Goal: Task Accomplishment & Management: Complete application form

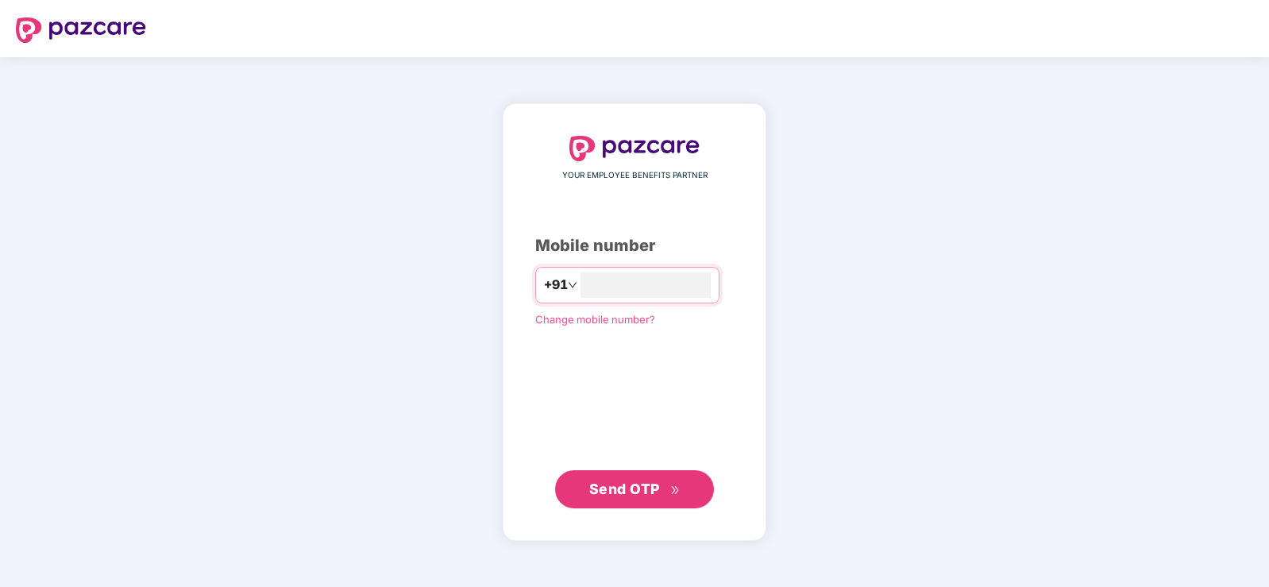
type input "**********"
click at [604, 485] on span "Send OTP" at bounding box center [624, 488] width 71 height 17
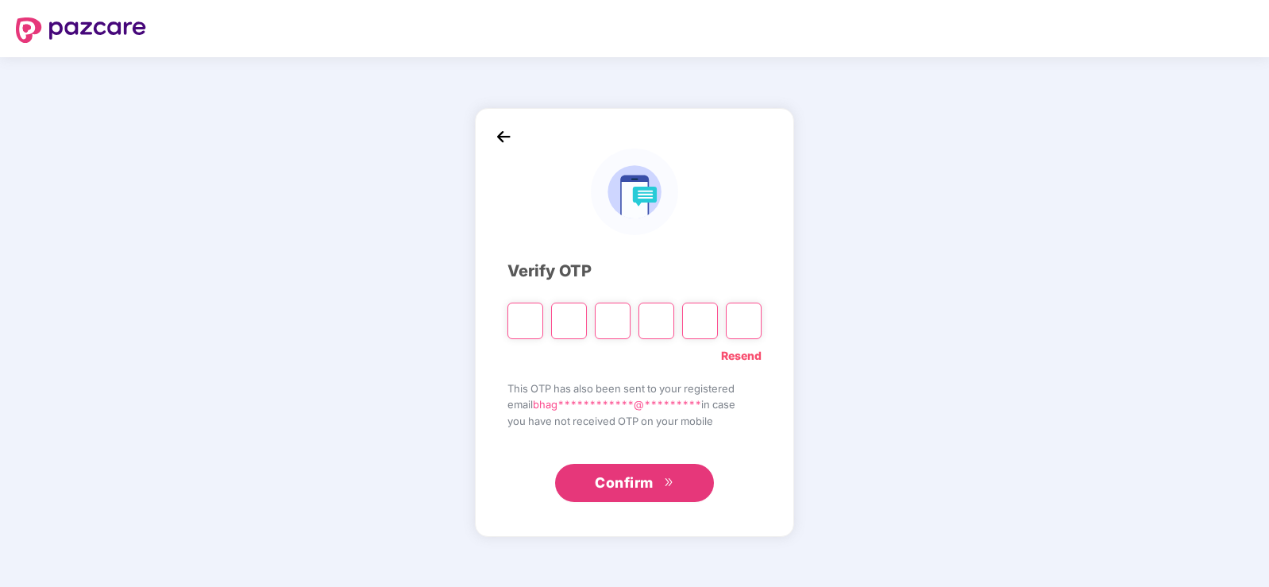
click at [535, 322] on input "Please enter verification code. Digit 1" at bounding box center [525, 321] width 36 height 37
type input "*"
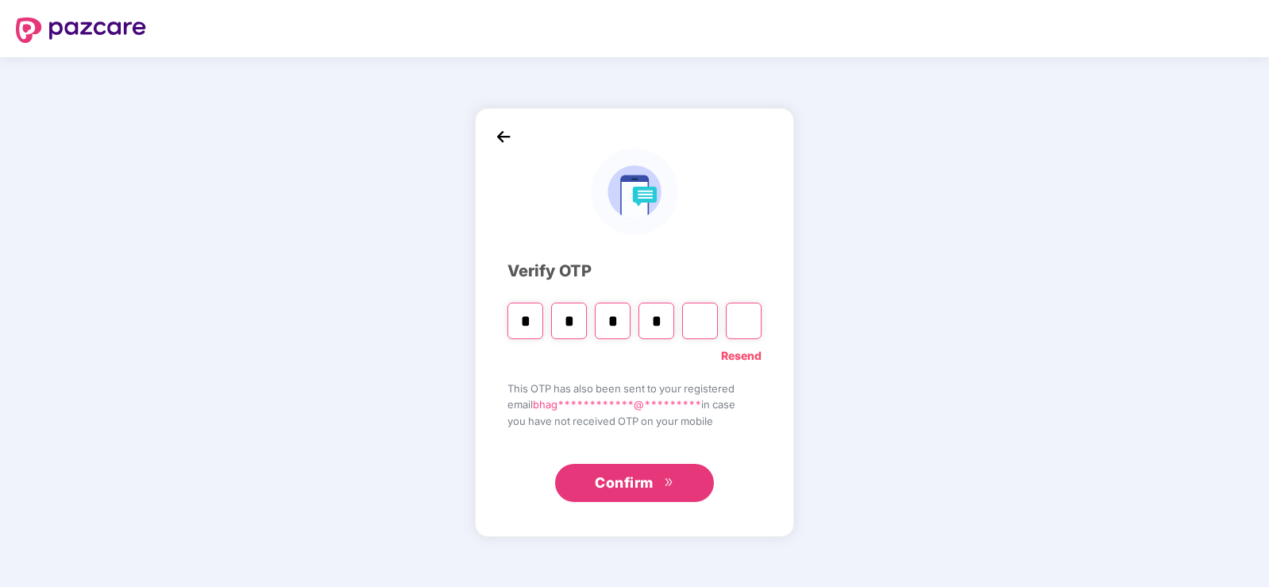
type input "*"
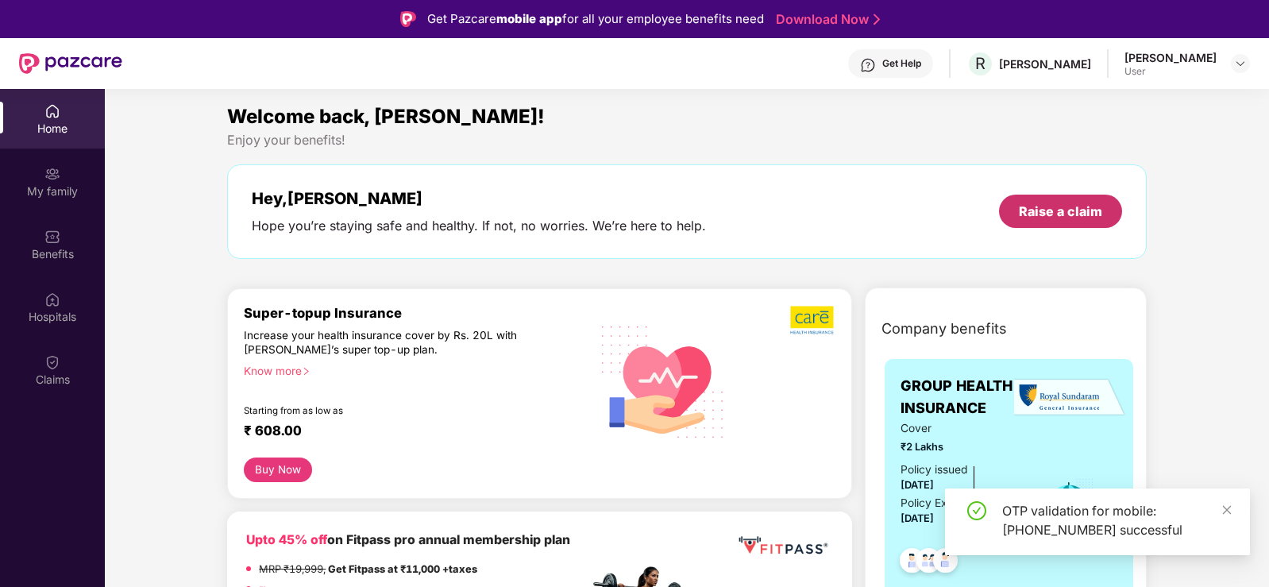
click at [1040, 209] on div "Raise a claim" at bounding box center [1060, 211] width 83 height 17
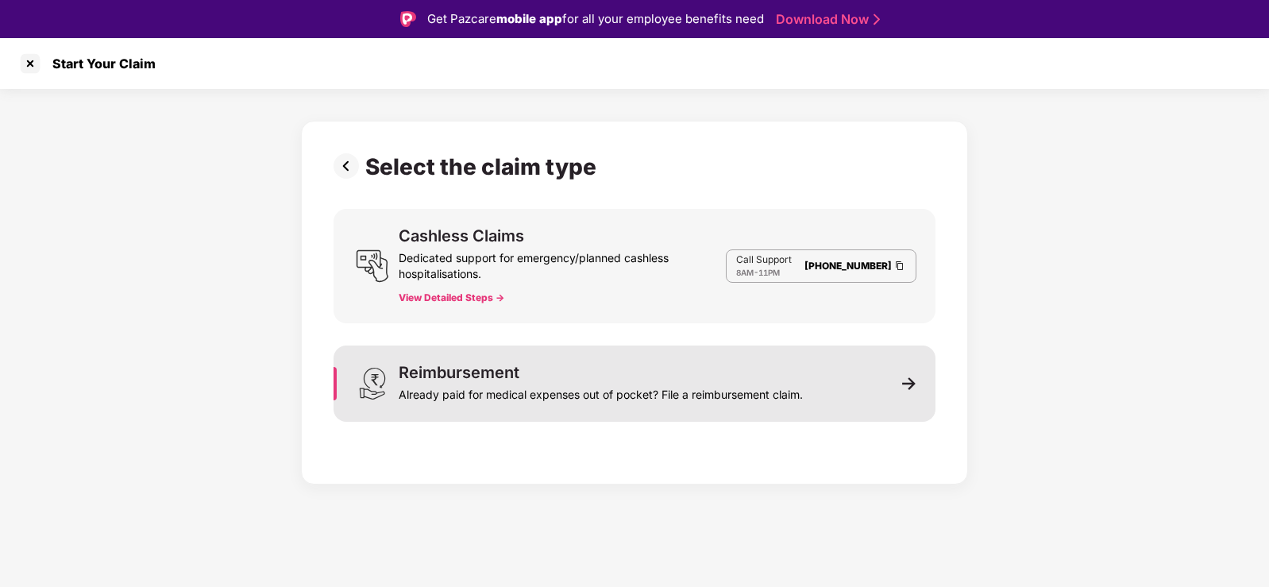
click at [879, 376] on div "Reimbursement Already paid for medical expenses out of pocket? File a reimburse…" at bounding box center [635, 383] width 602 height 76
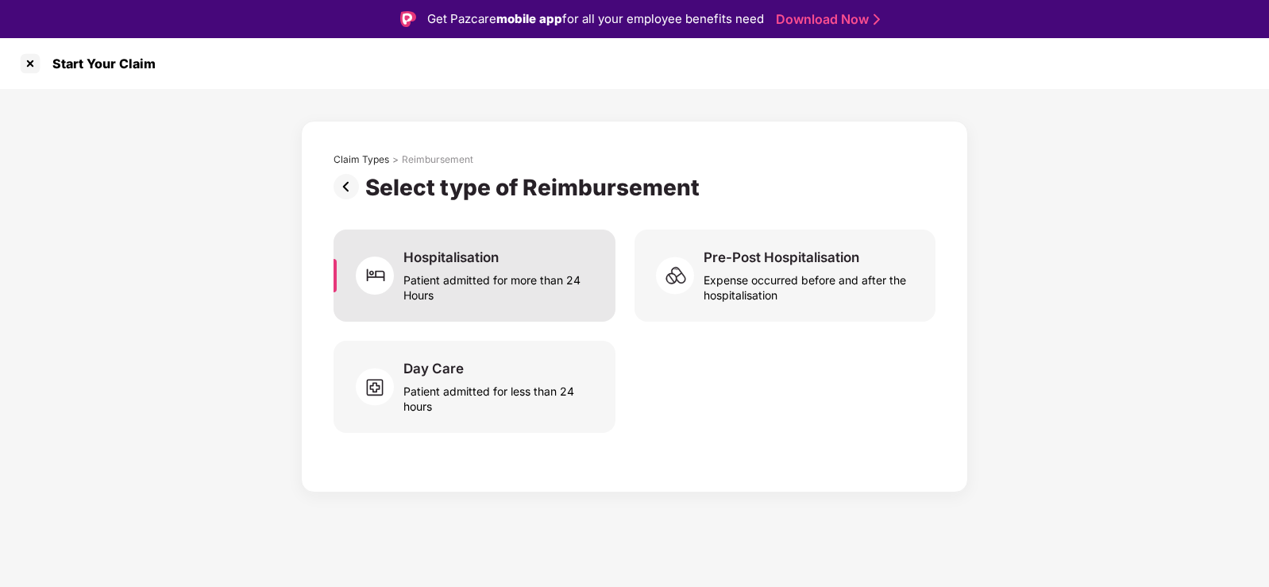
click at [511, 274] on div "Patient admitted for more than 24 Hours" at bounding box center [499, 284] width 193 height 37
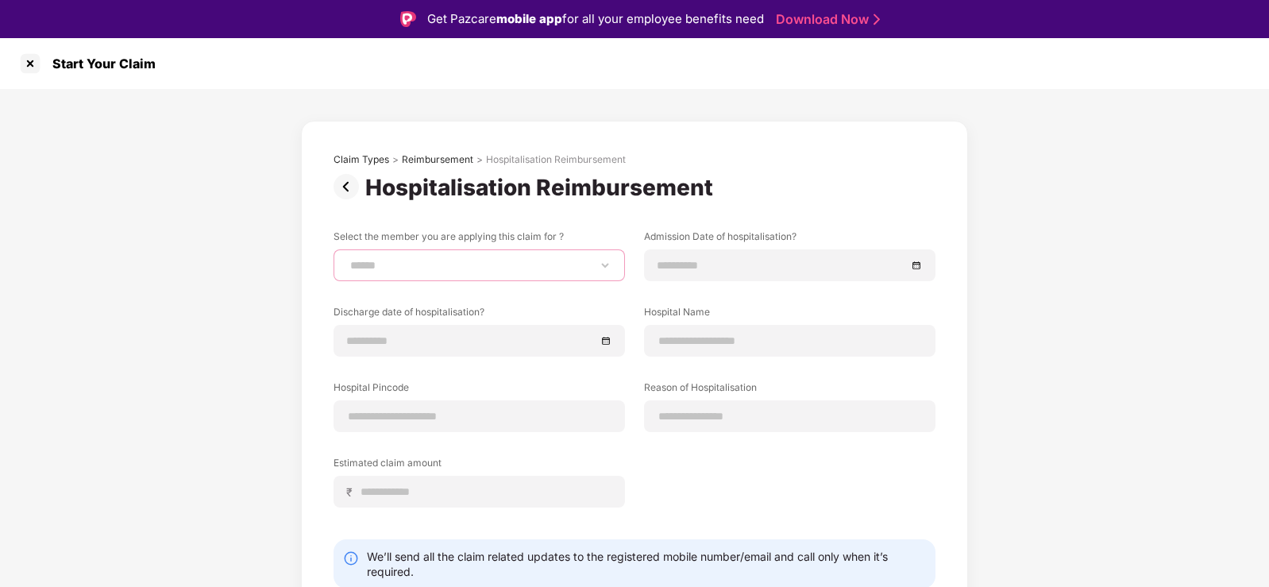
click at [584, 263] on select "**********" at bounding box center [479, 265] width 264 height 13
select select "**********"
click at [347, 259] on select "**********" at bounding box center [479, 265] width 264 height 13
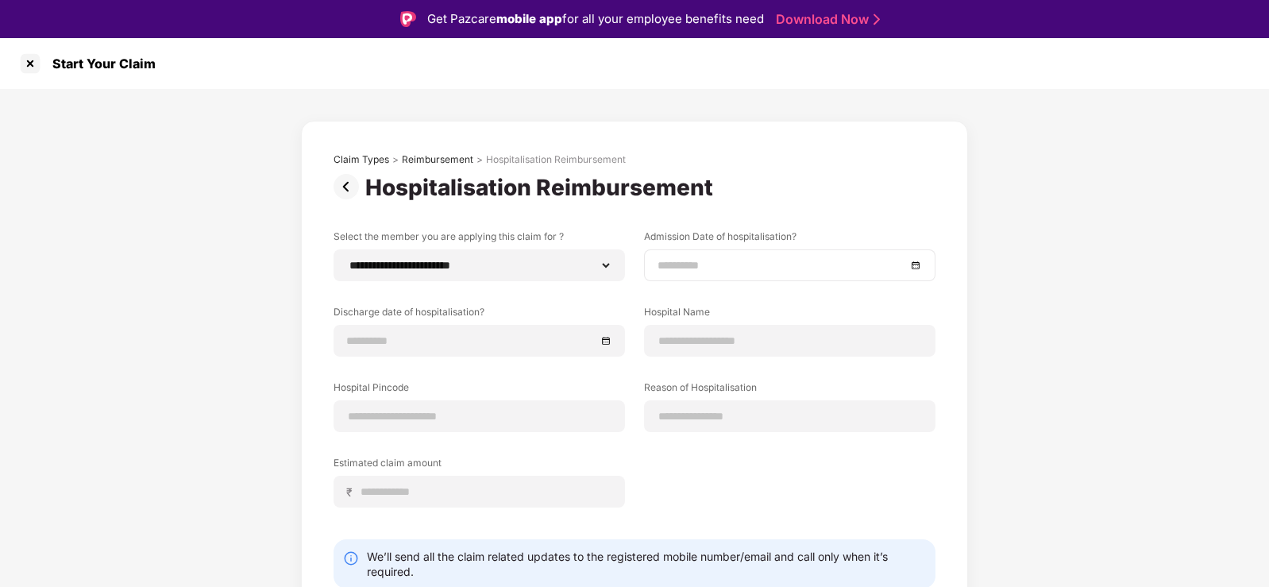
click at [654, 260] on div at bounding box center [789, 265] width 291 height 32
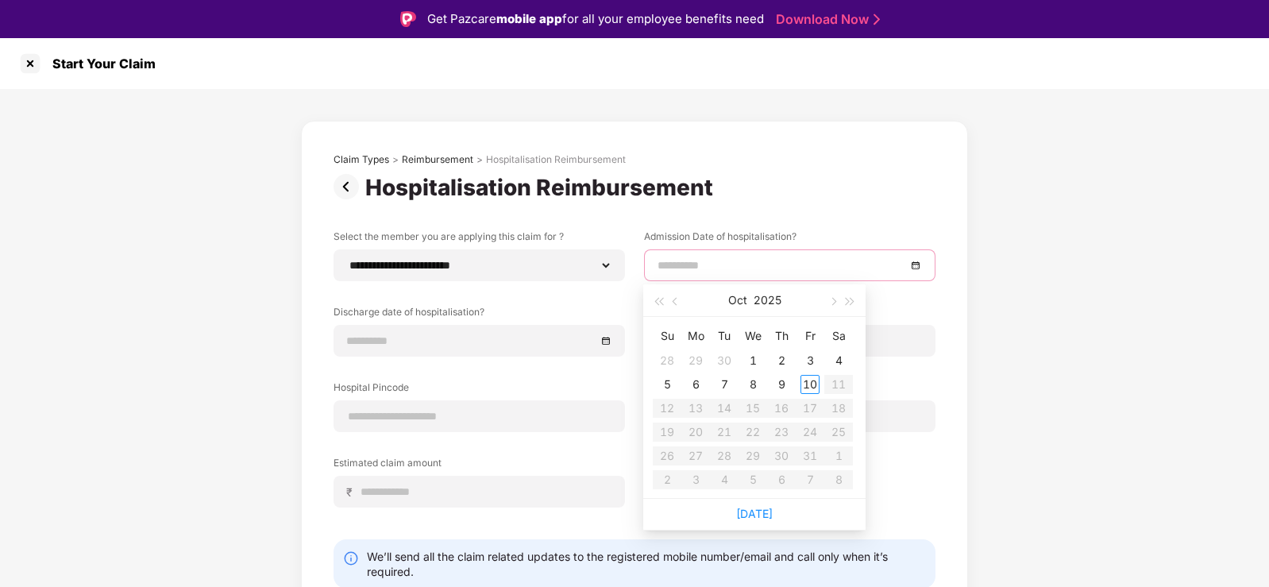
type input "**********"
click at [673, 303] on button "button" at bounding box center [675, 300] width 17 height 32
type input "**********"
click at [806, 361] on div "5" at bounding box center [810, 360] width 19 height 19
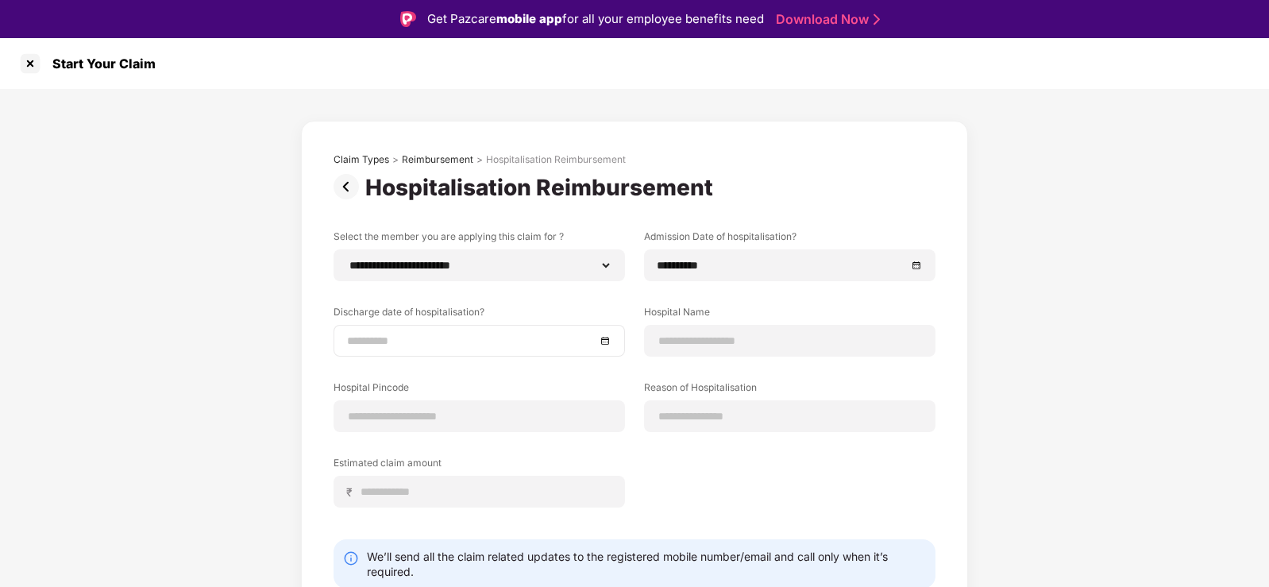
click at [334, 337] on div at bounding box center [479, 341] width 291 height 32
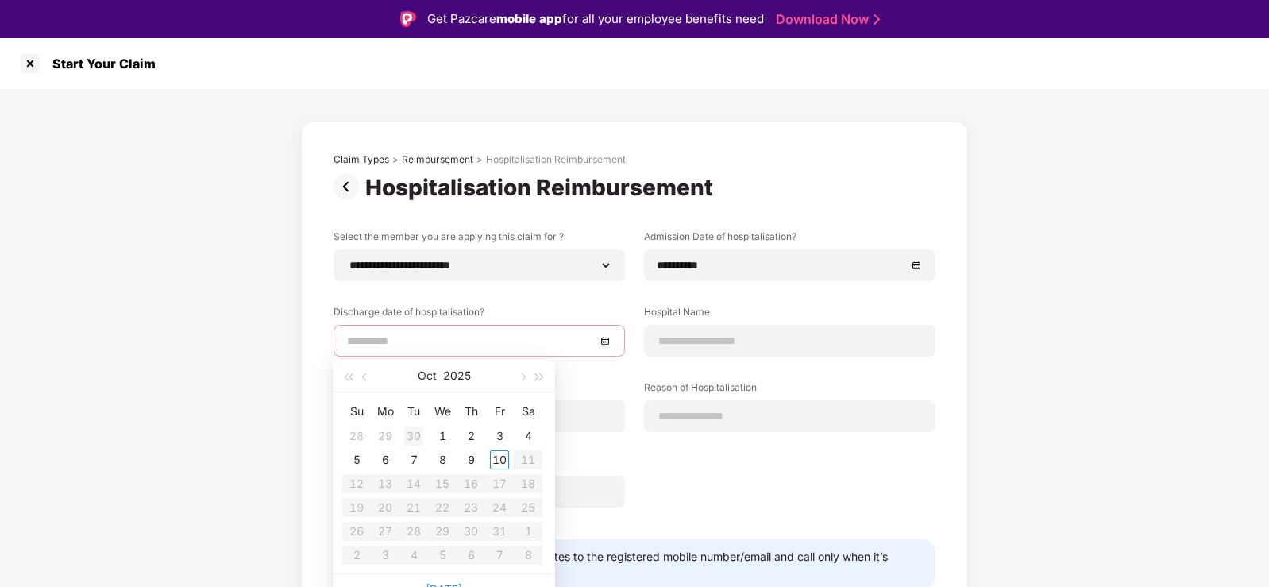
type input "**********"
click at [359, 379] on button "button" at bounding box center [365, 376] width 17 height 32
type input "**********"
click at [355, 460] on div "7" at bounding box center [356, 459] width 19 height 19
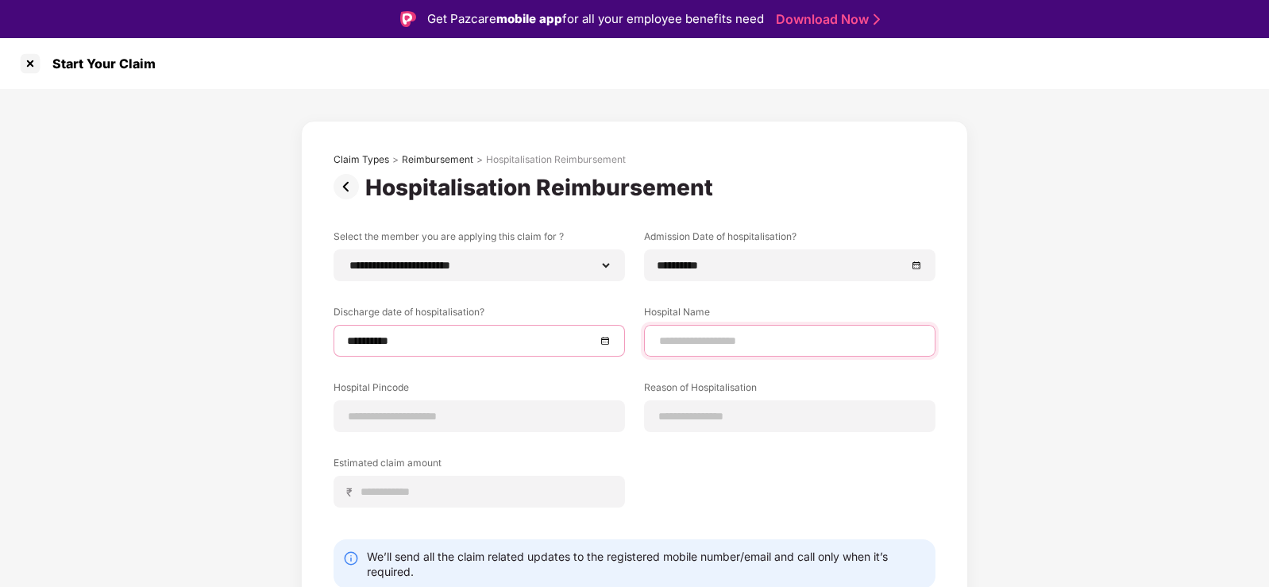
click at [752, 341] on input at bounding box center [790, 341] width 264 height 17
type input "**********"
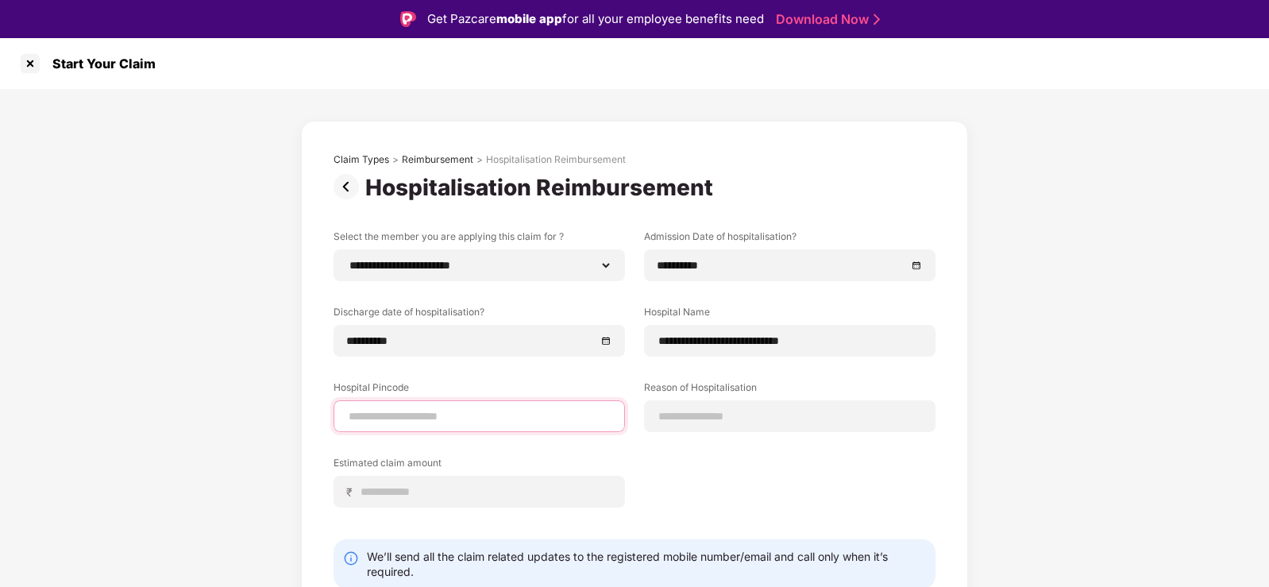
click at [430, 416] on input at bounding box center [479, 416] width 264 height 17
type input "******"
select select "**********"
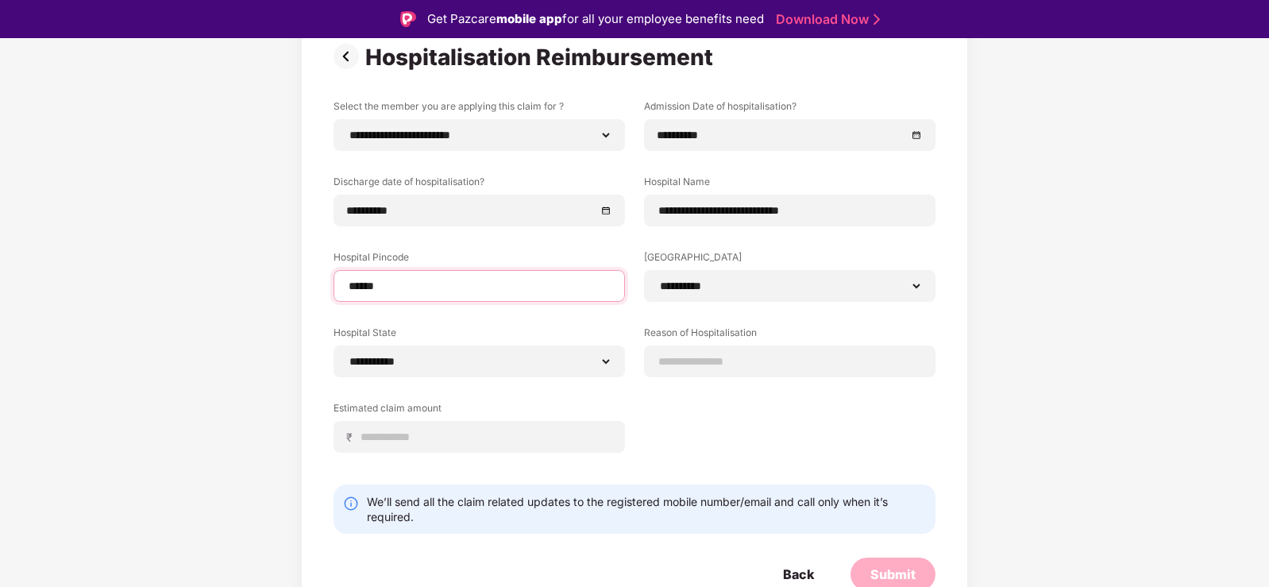
scroll to position [137, 0]
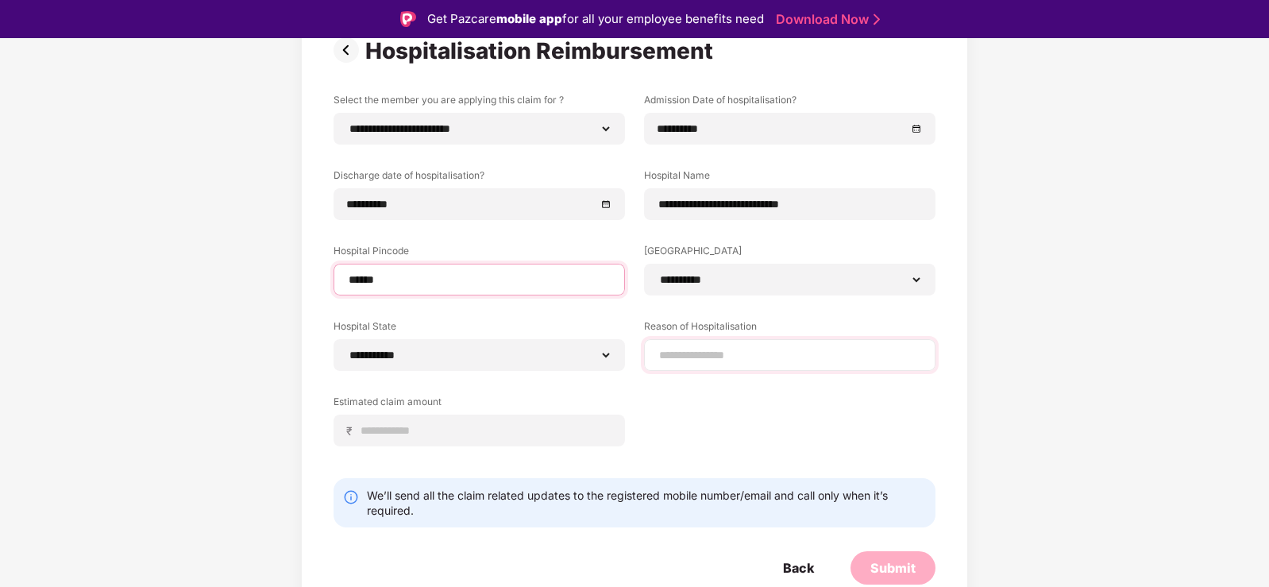
type input "******"
click at [747, 353] on input at bounding box center [790, 355] width 264 height 17
type input "**********"
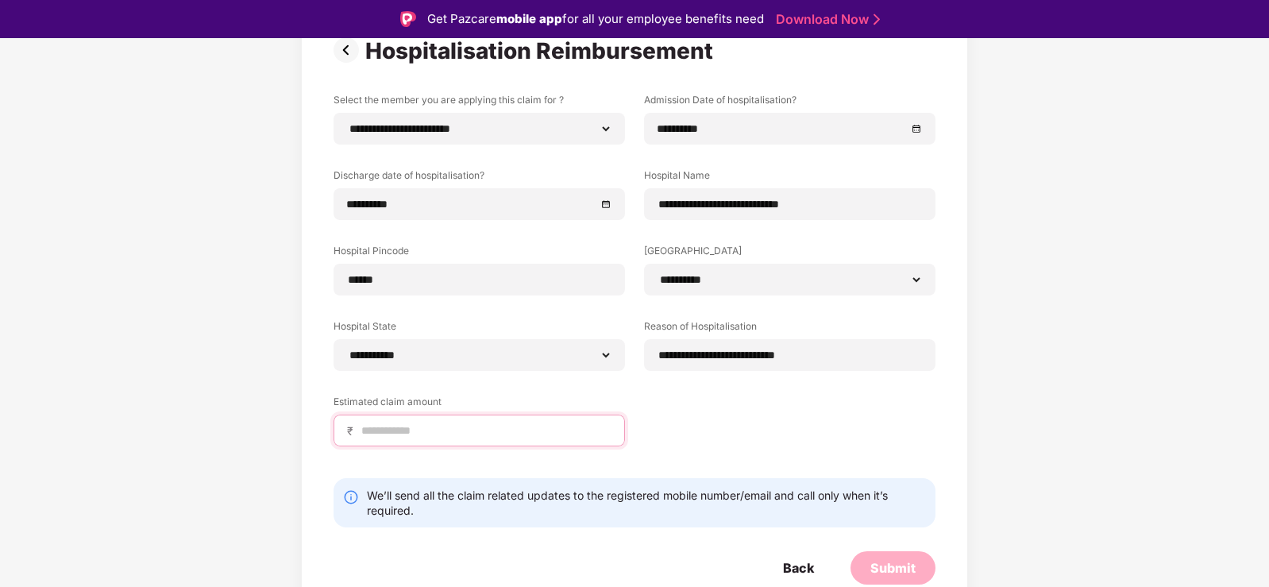
drag, startPoint x: 443, startPoint y: 430, endPoint x: 453, endPoint y: 430, distance: 10.3
click at [443, 430] on input at bounding box center [486, 430] width 252 height 17
type input "*"
type input "*****"
click at [889, 560] on div "Submit" at bounding box center [892, 567] width 45 height 17
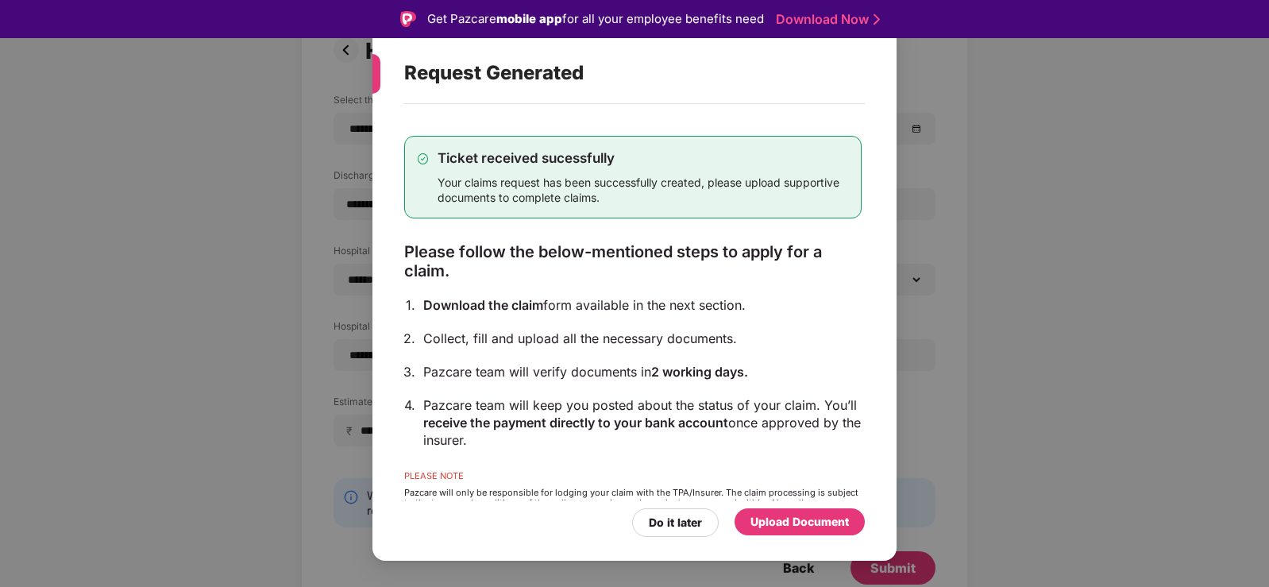
click at [824, 528] on div "Upload Document" at bounding box center [799, 521] width 98 height 17
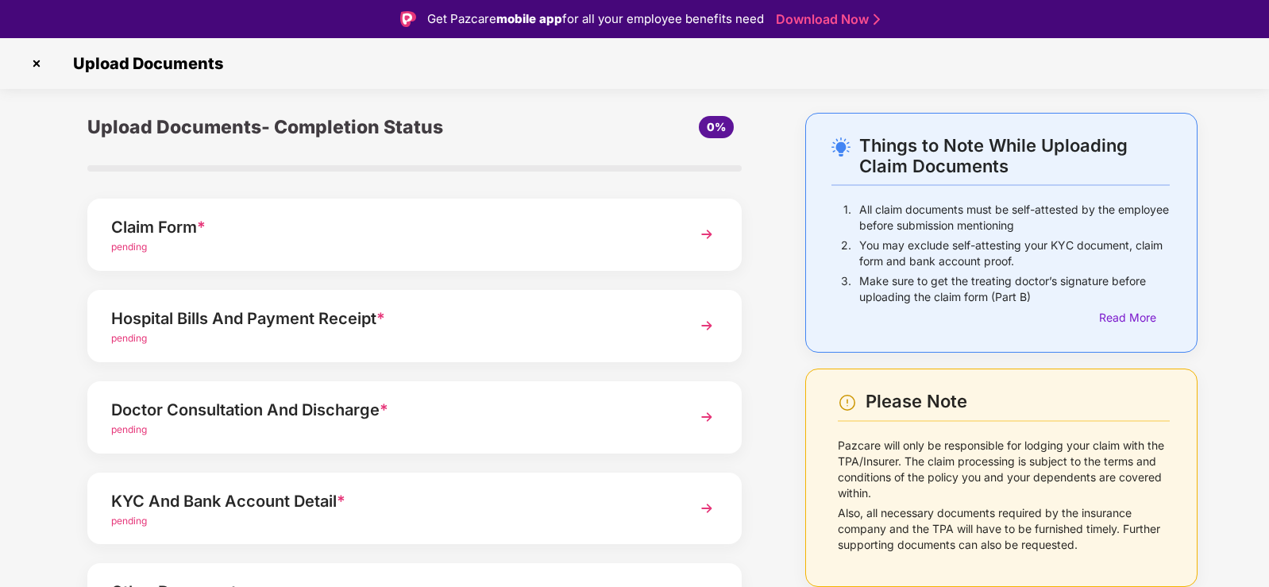
click at [712, 227] on img at bounding box center [707, 234] width 29 height 29
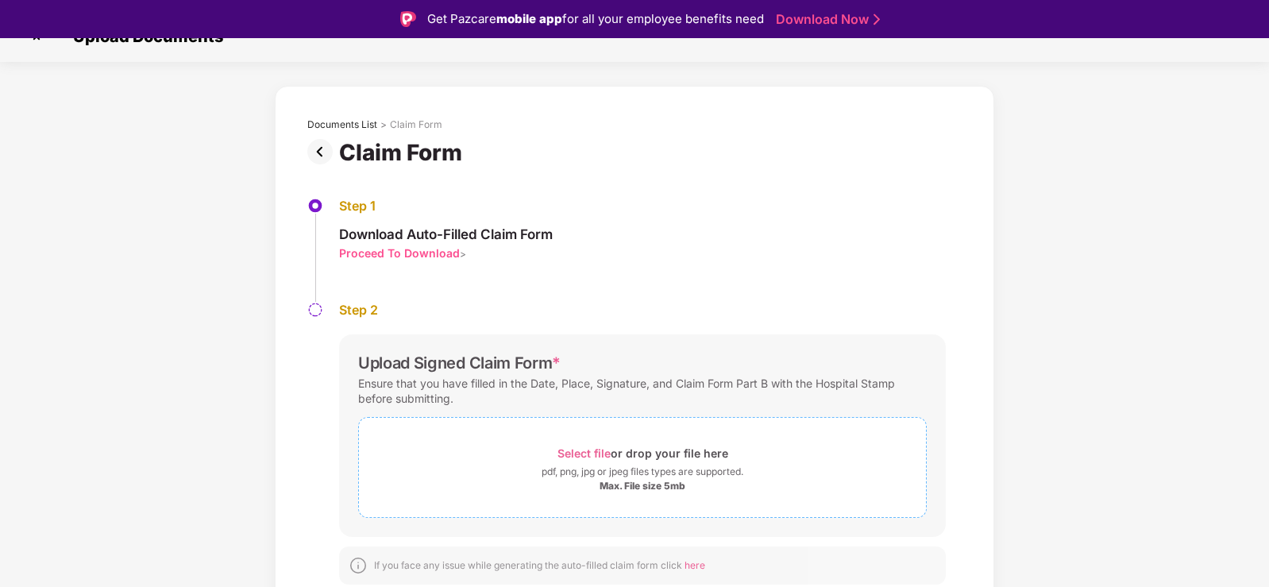
click at [596, 449] on span "Select file" at bounding box center [583, 453] width 53 height 14
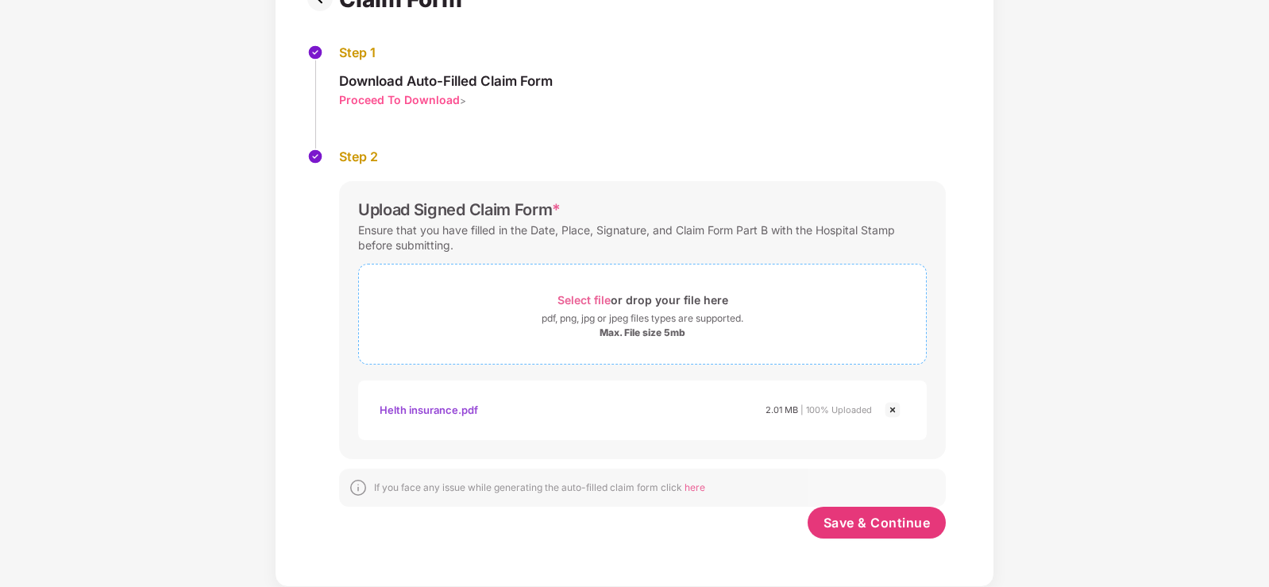
scroll to position [142, 0]
click at [880, 516] on span "Save & Continue" at bounding box center [877, 522] width 107 height 17
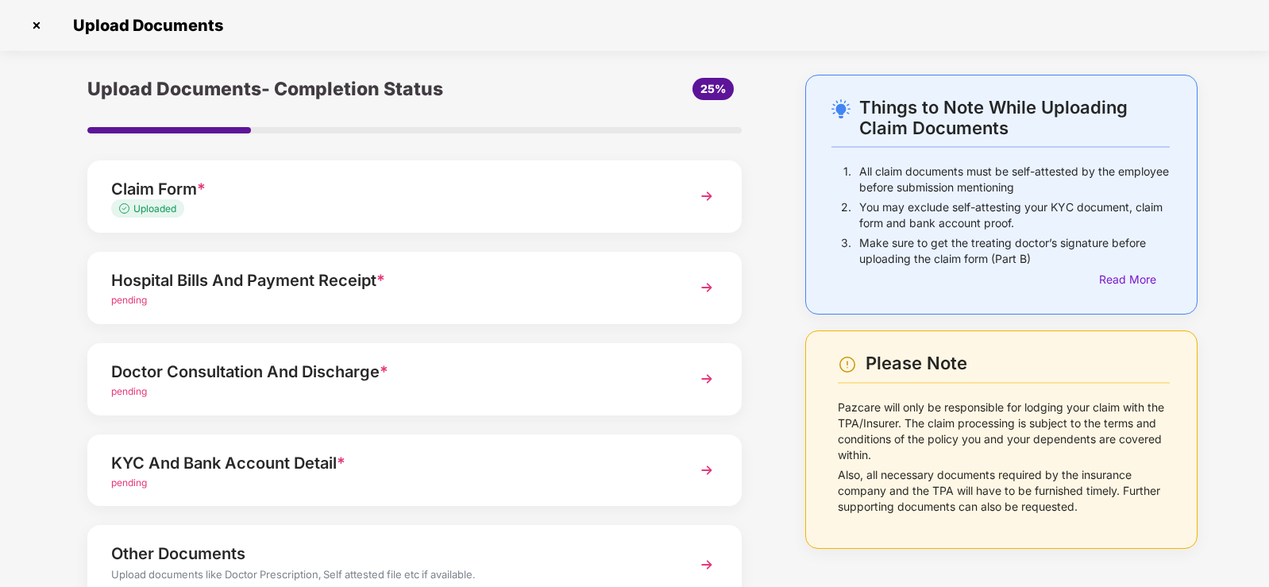
click at [696, 288] on img at bounding box center [707, 287] width 29 height 29
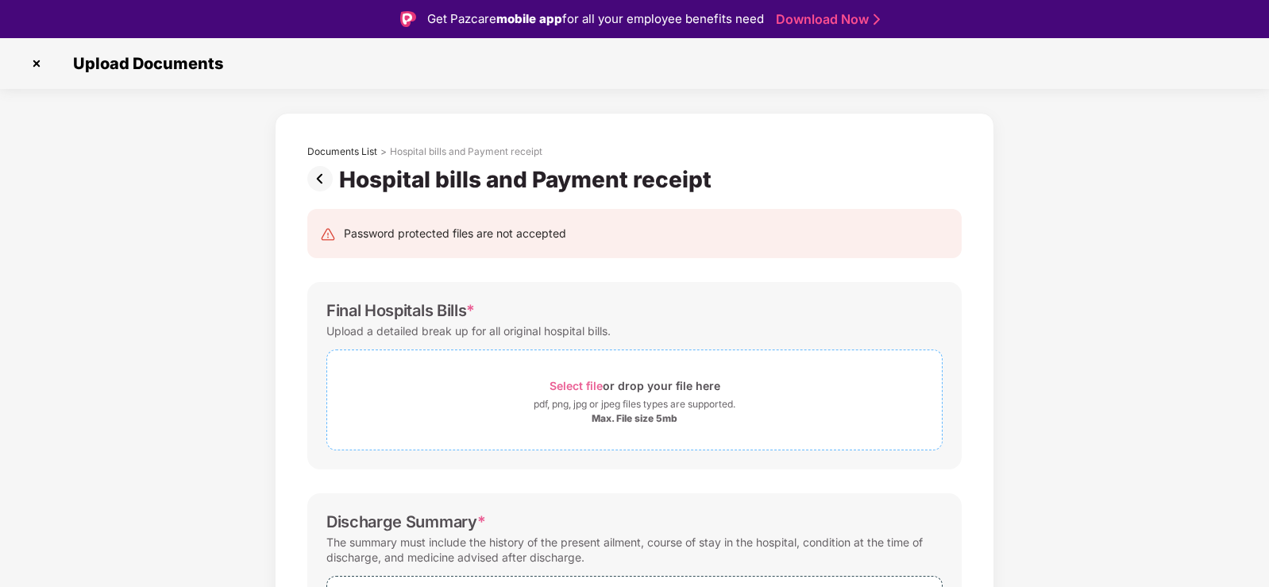
scroll to position [79, 0]
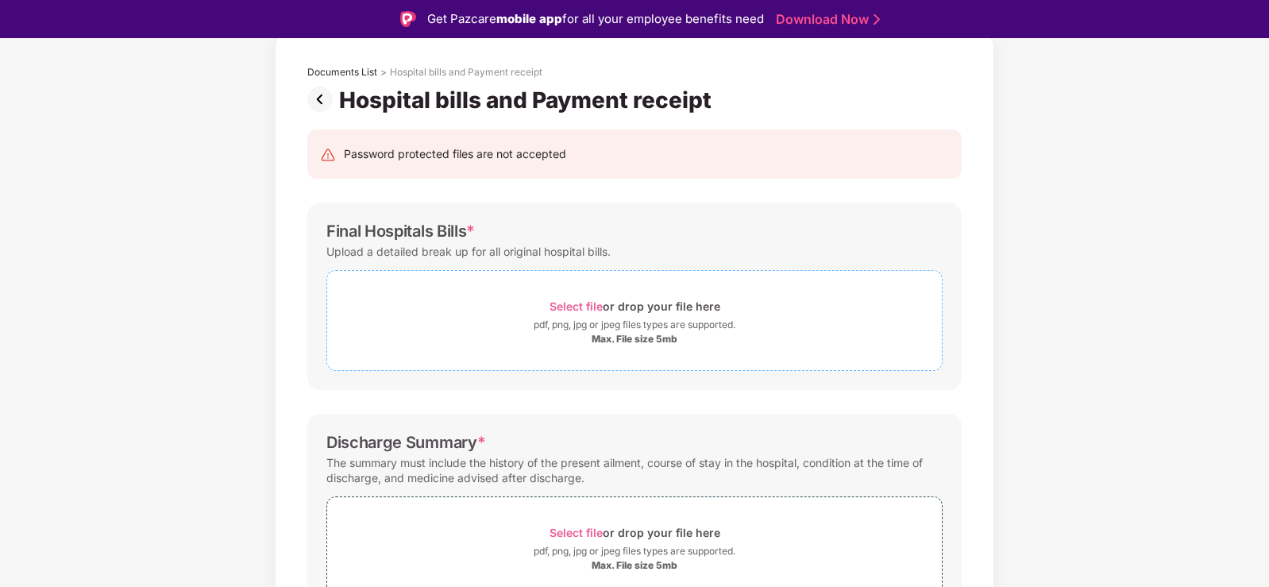
click at [577, 303] on span "Select file" at bounding box center [576, 306] width 53 height 14
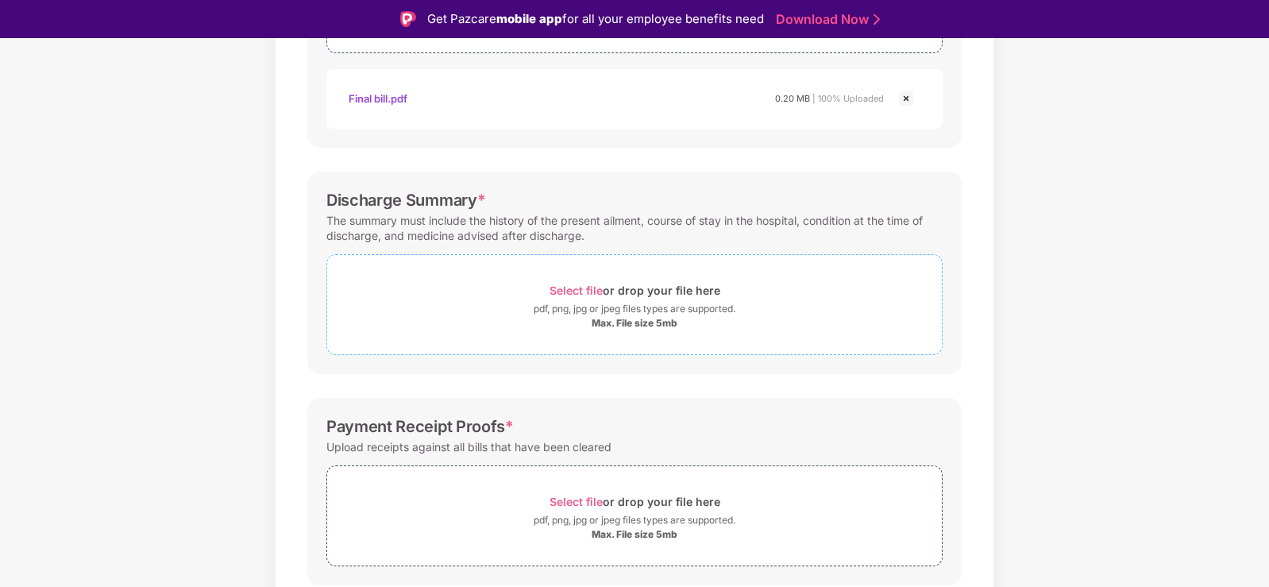
scroll to position [453, 0]
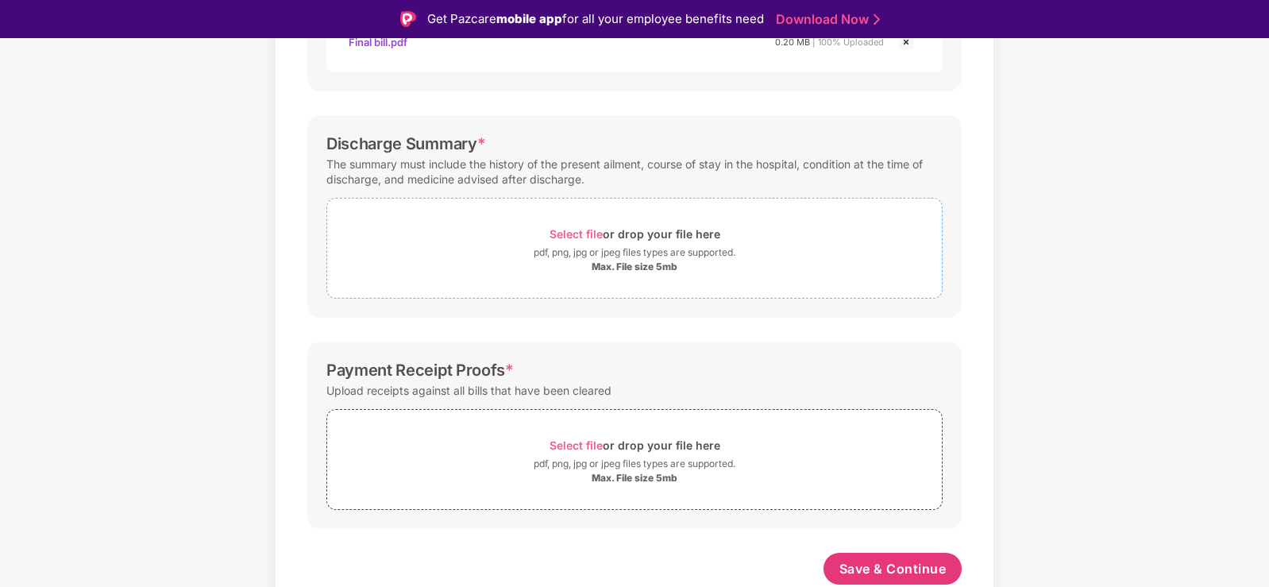
click at [559, 233] on span "Select file" at bounding box center [576, 234] width 53 height 14
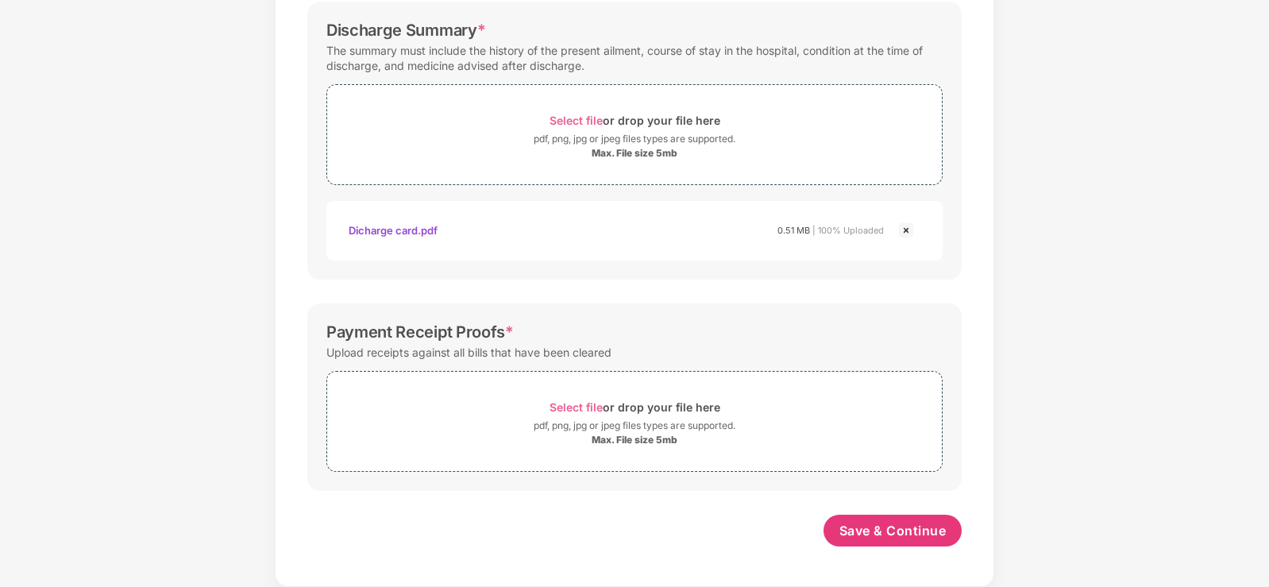
scroll to position [0, 0]
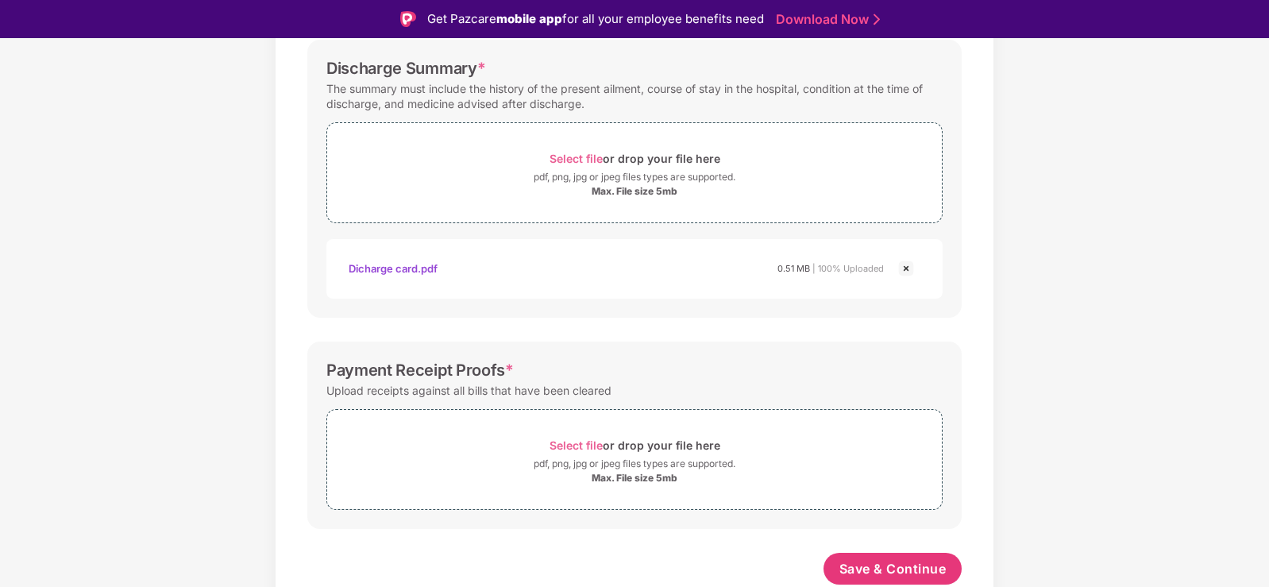
drag, startPoint x: 1148, startPoint y: 270, endPoint x: 1060, endPoint y: 273, distance: 87.4
click at [1145, 272] on div "Documents List > Hospital bills and Payment receipt Hospital bills and Payment …" at bounding box center [634, 104] width 1269 height 1041
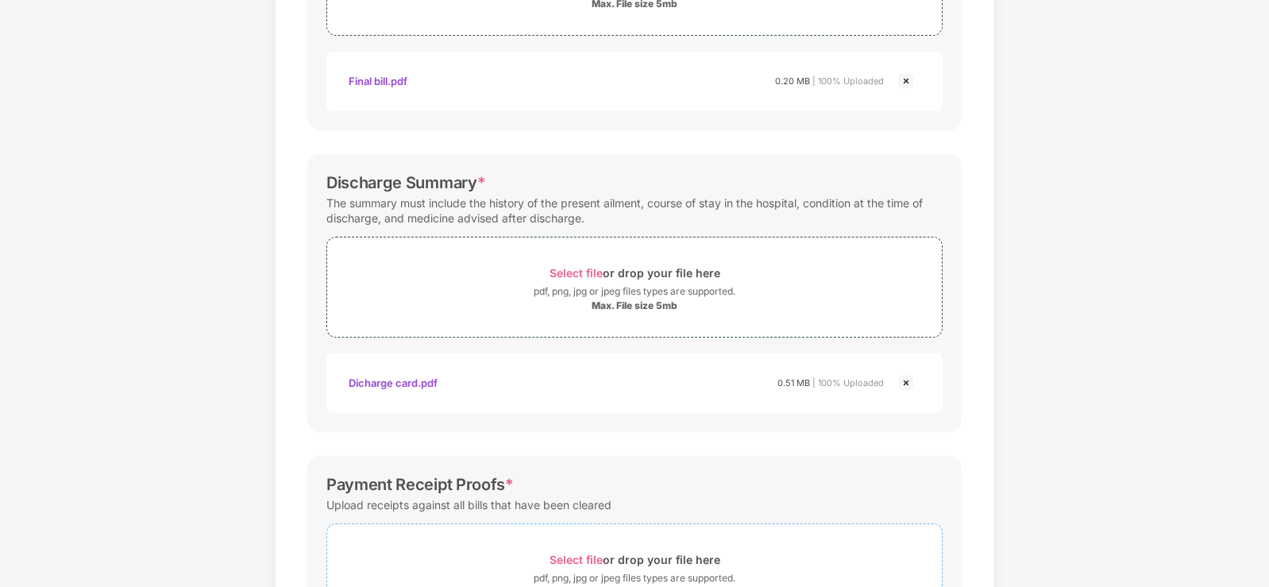
scroll to position [529, 0]
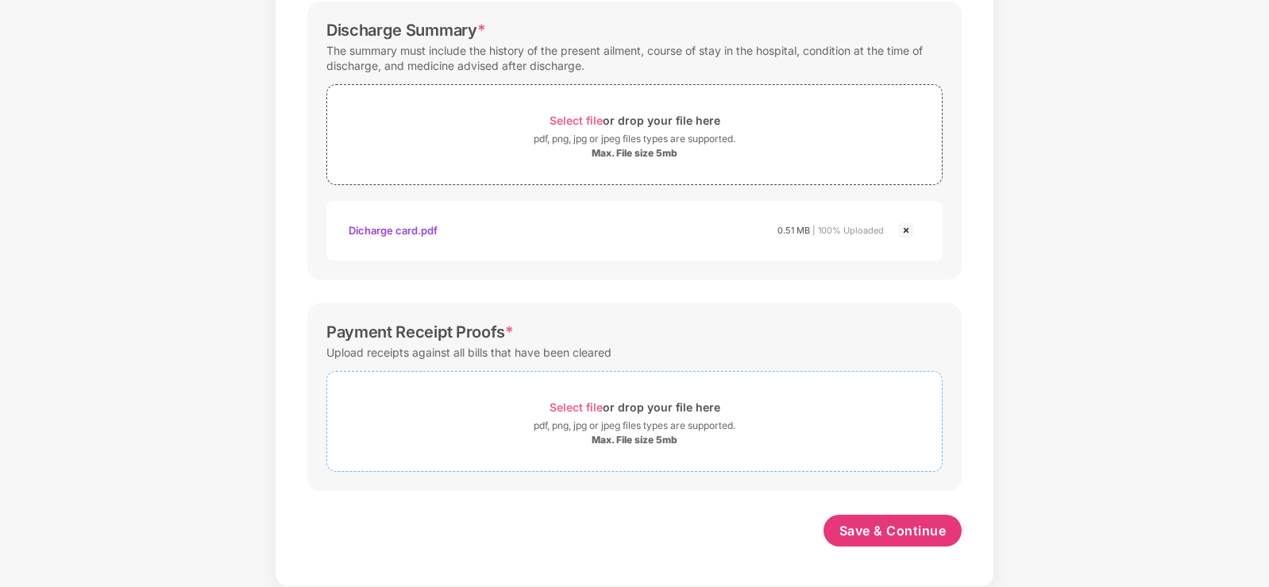
click at [585, 409] on span "Select file" at bounding box center [576, 407] width 53 height 14
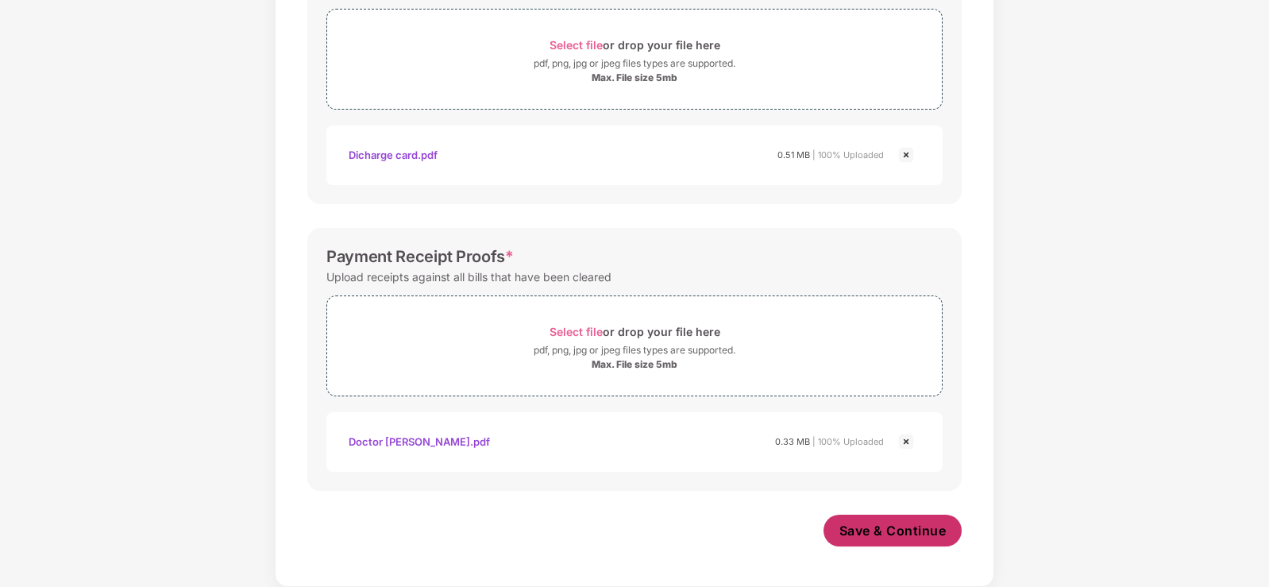
scroll to position [604, 0]
click at [916, 515] on button "Save & Continue" at bounding box center [893, 531] width 139 height 32
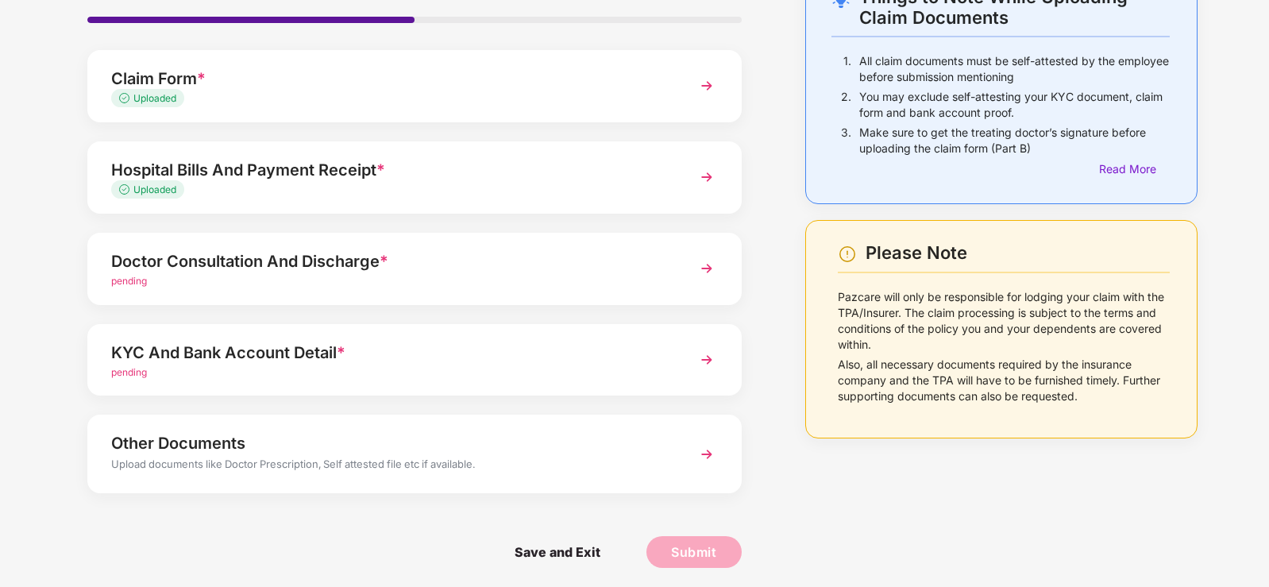
scroll to position [115, 0]
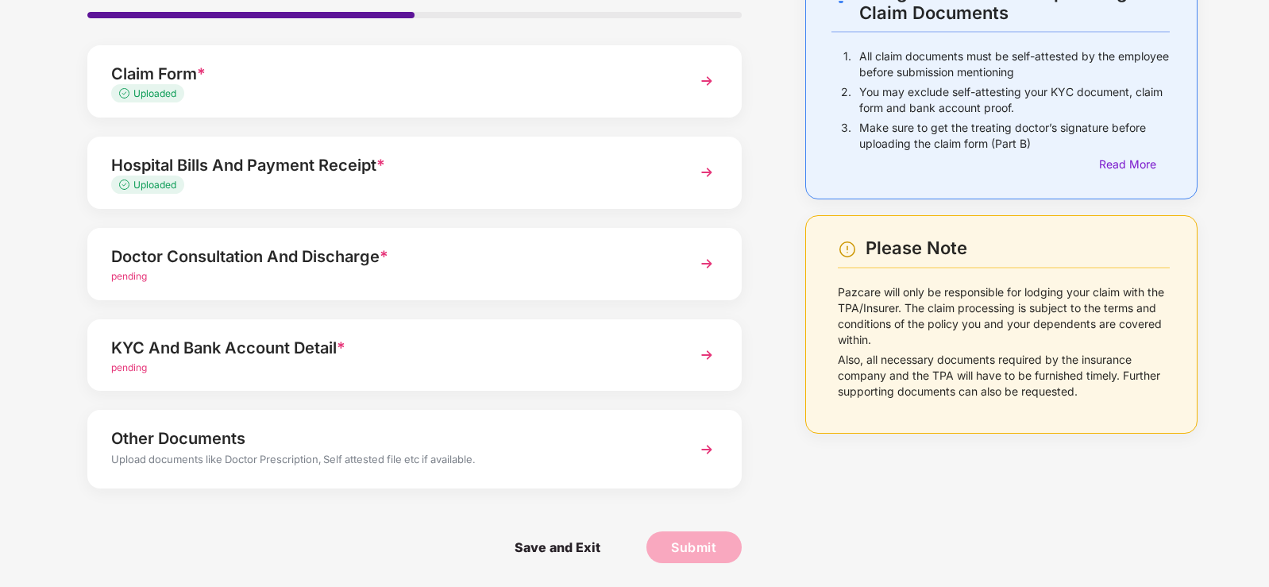
click at [706, 268] on img at bounding box center [707, 263] width 29 height 29
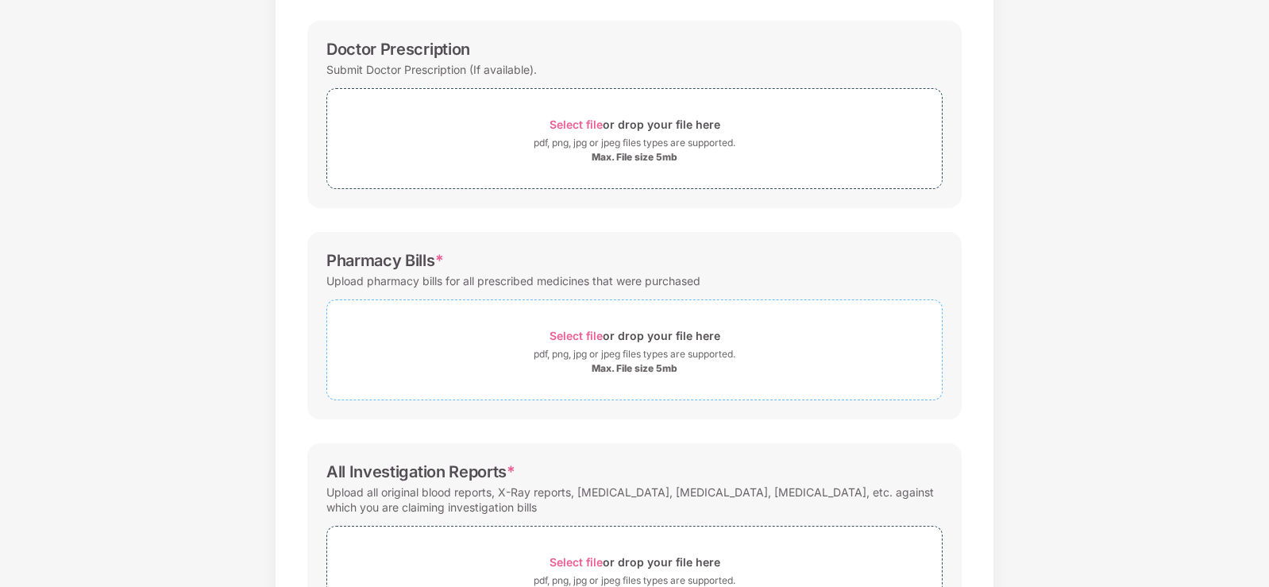
scroll to position [238, 0]
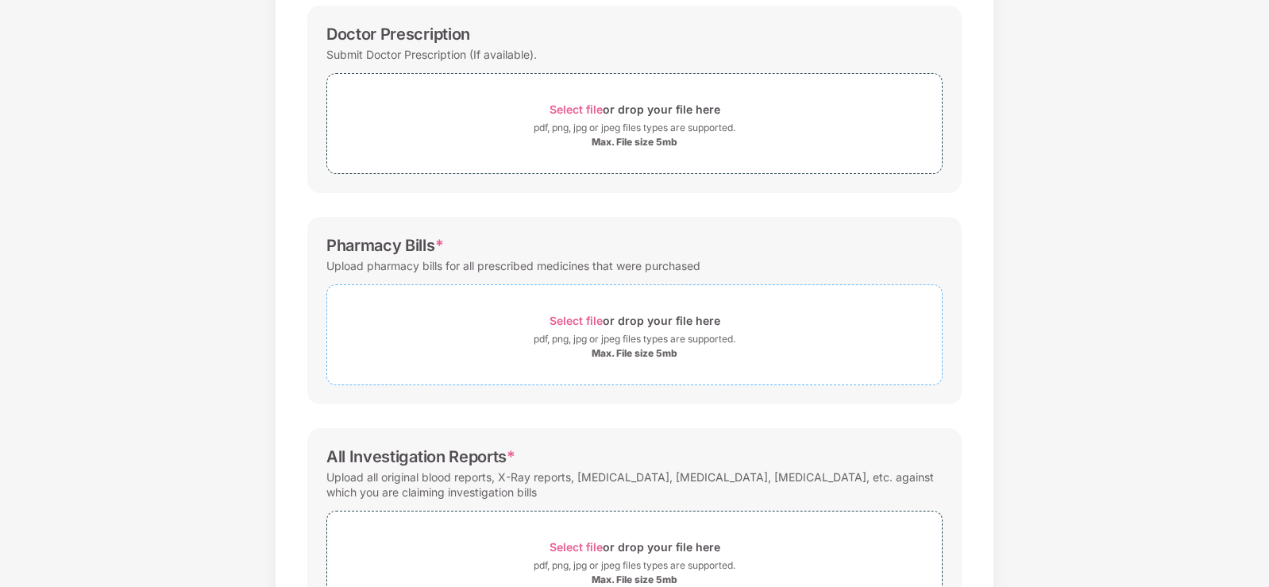
click at [571, 322] on span "Select file" at bounding box center [576, 321] width 53 height 14
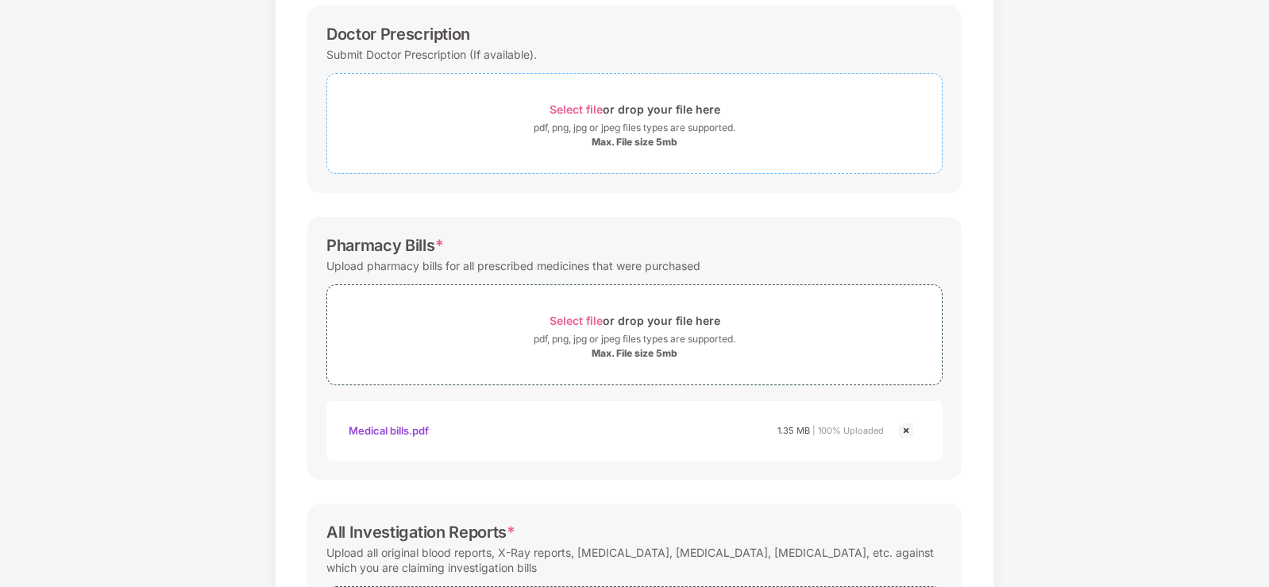
click at [573, 108] on span "Select file" at bounding box center [576, 109] width 53 height 14
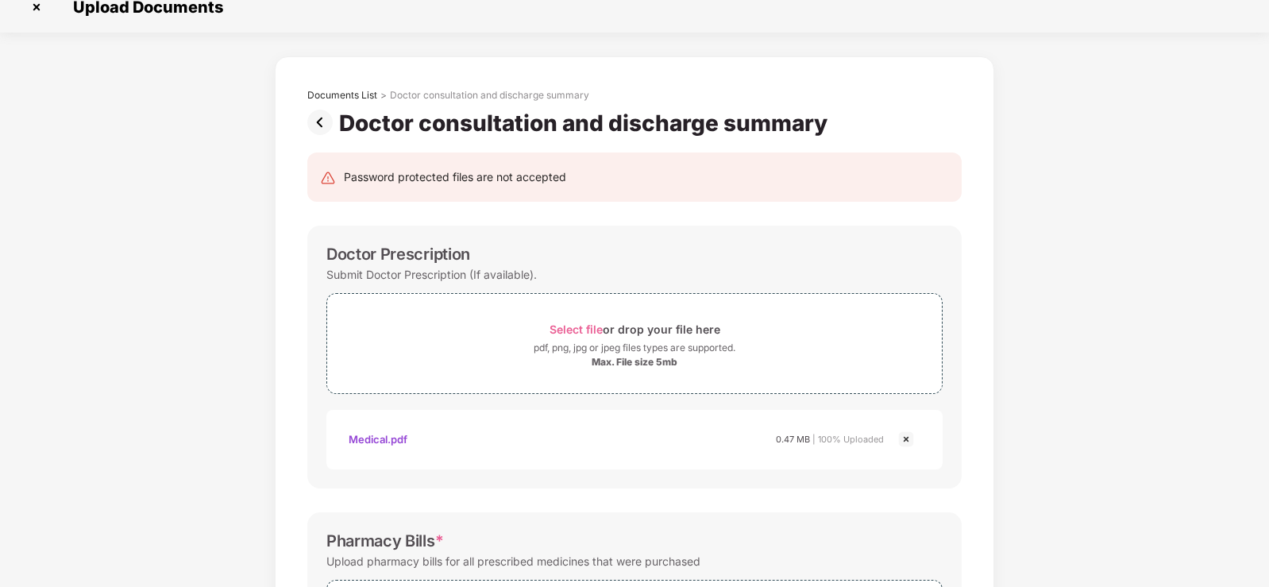
scroll to position [0, 0]
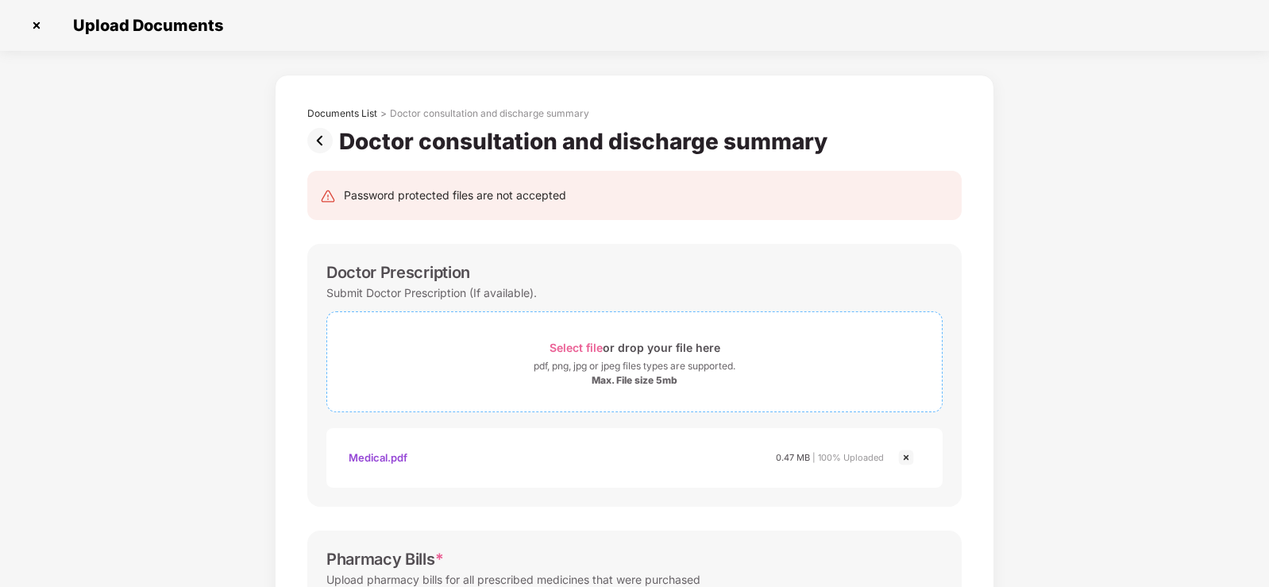
click at [583, 344] on span "Select file" at bounding box center [576, 348] width 53 height 14
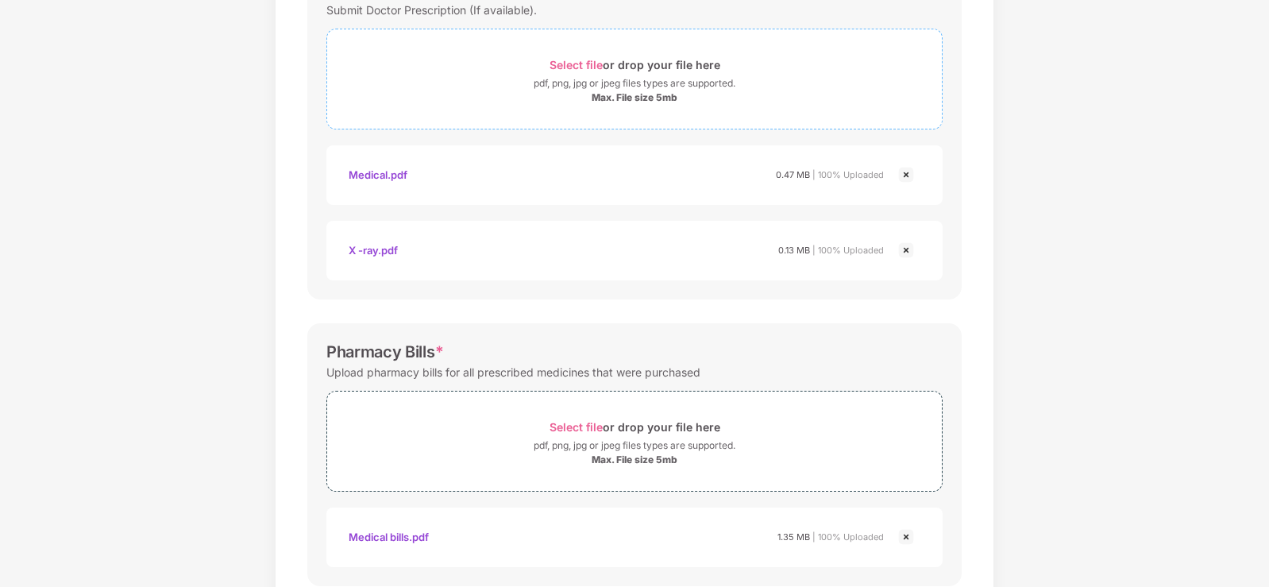
scroll to position [318, 0]
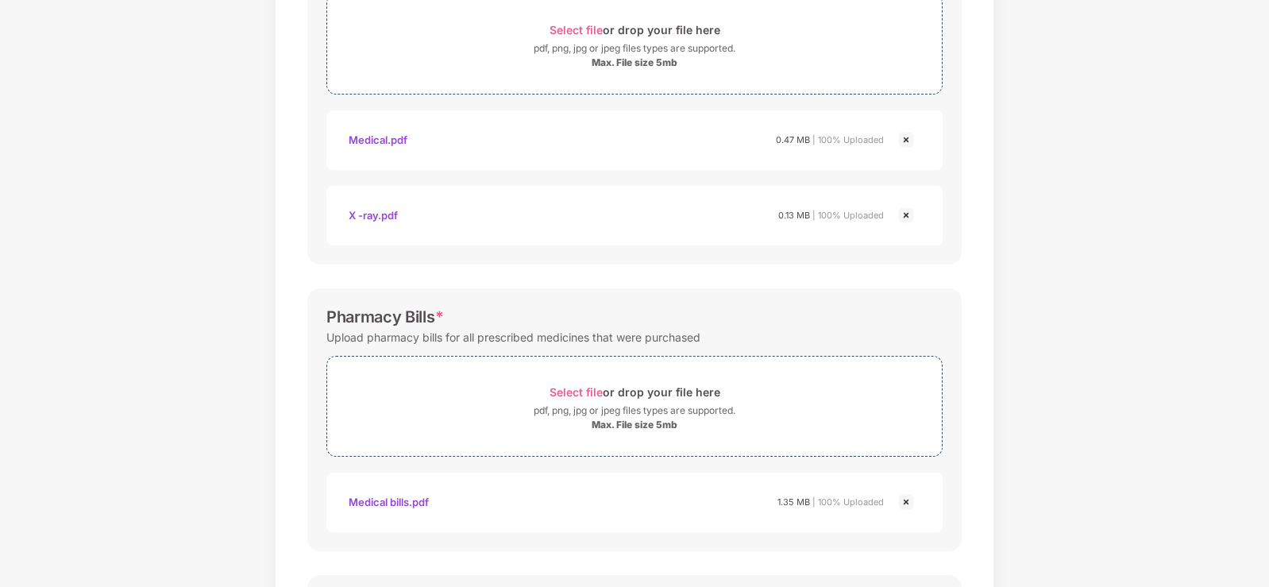
click at [905, 213] on img at bounding box center [906, 215] width 19 height 19
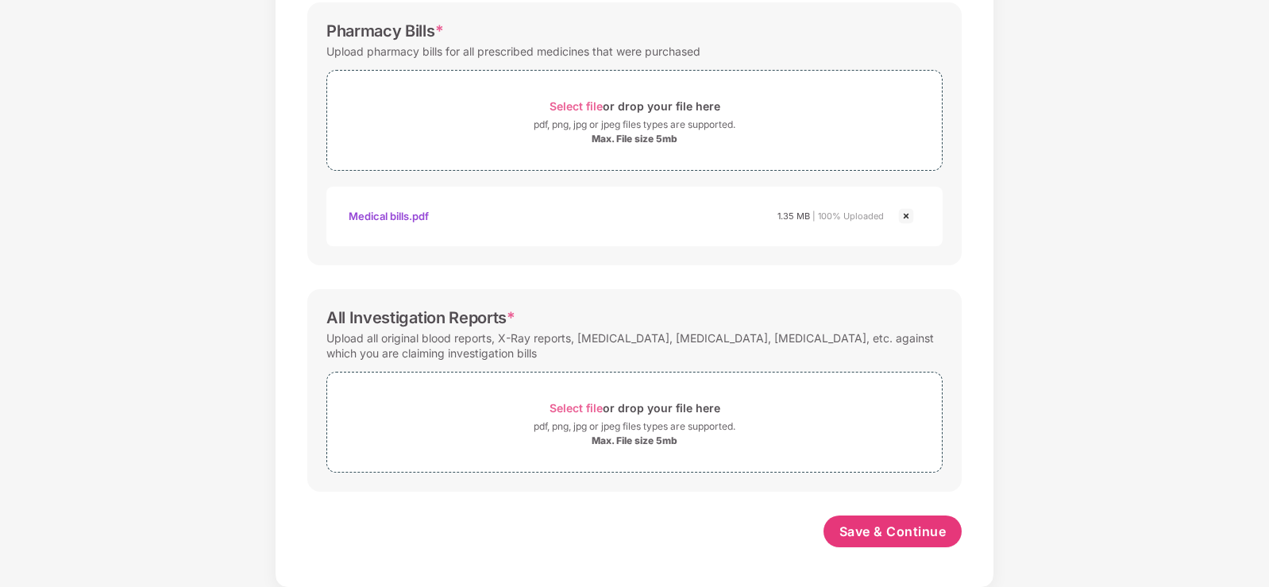
scroll to position [529, 0]
click at [573, 407] on span "Select file" at bounding box center [576, 407] width 53 height 14
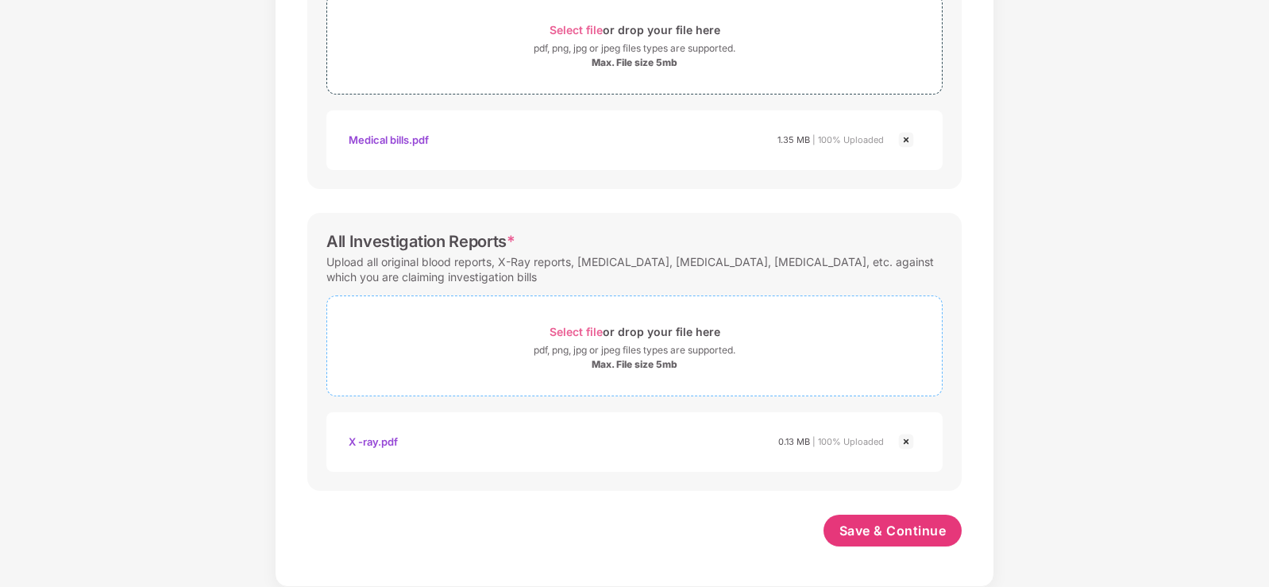
scroll to position [604, 0]
click at [887, 524] on span "Save & Continue" at bounding box center [892, 530] width 107 height 17
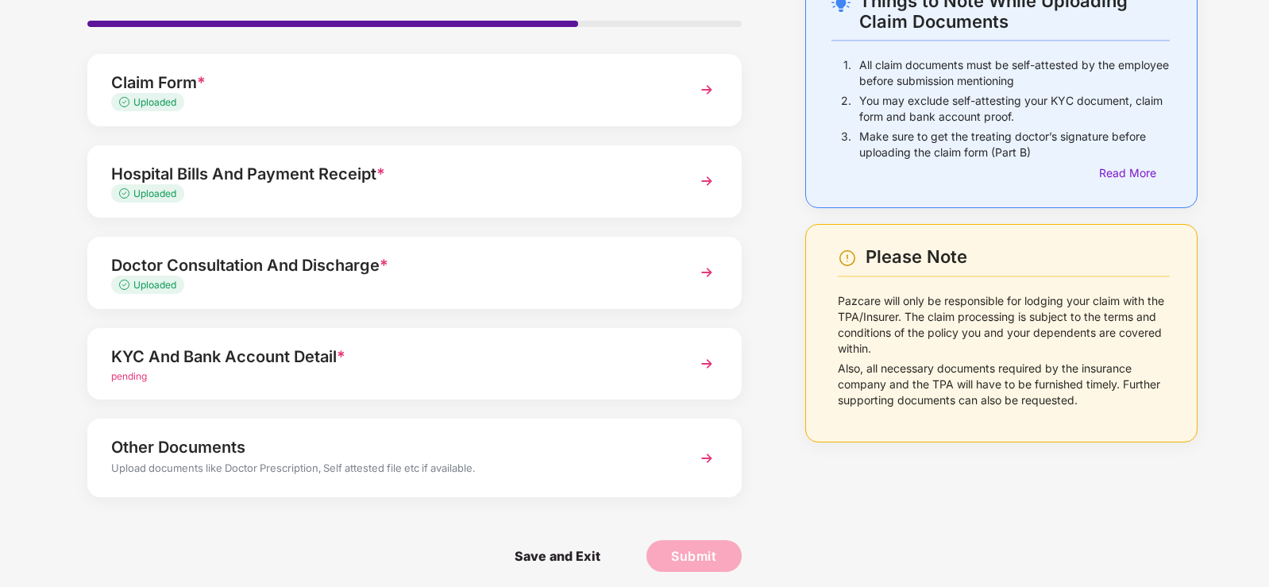
scroll to position [115, 0]
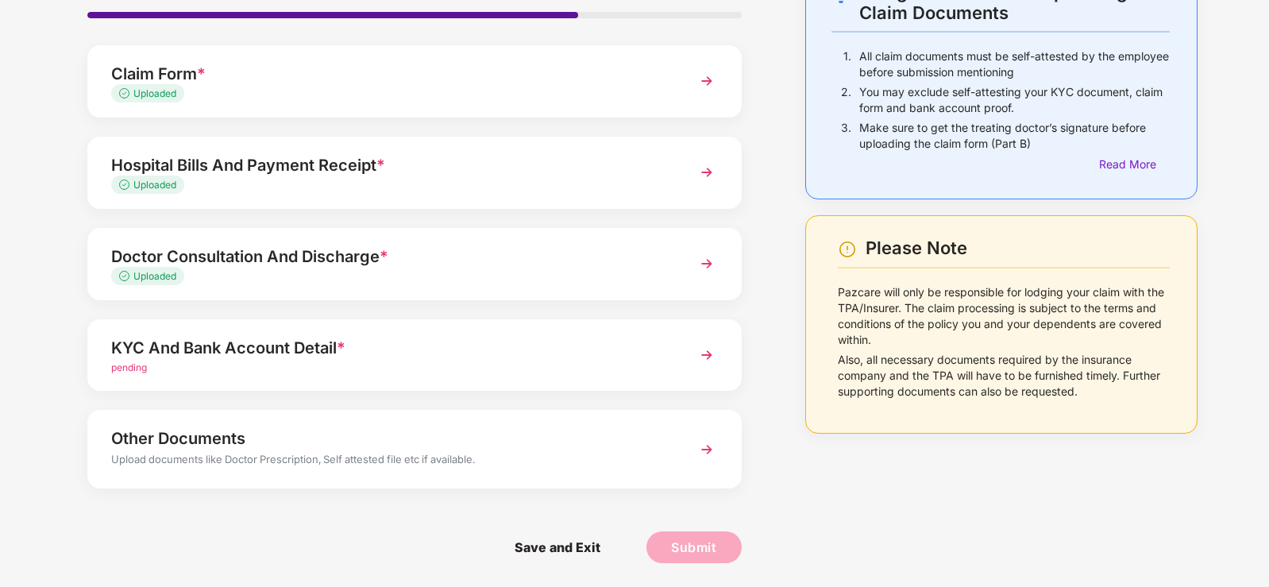
click at [700, 450] on img at bounding box center [707, 449] width 29 height 29
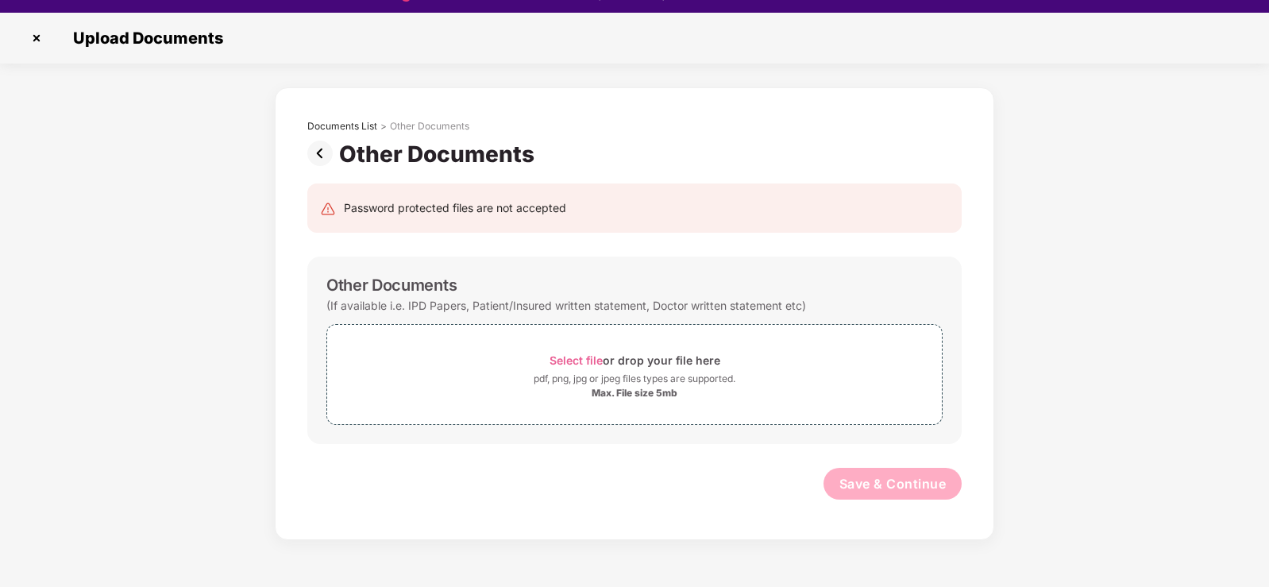
scroll to position [38, 0]
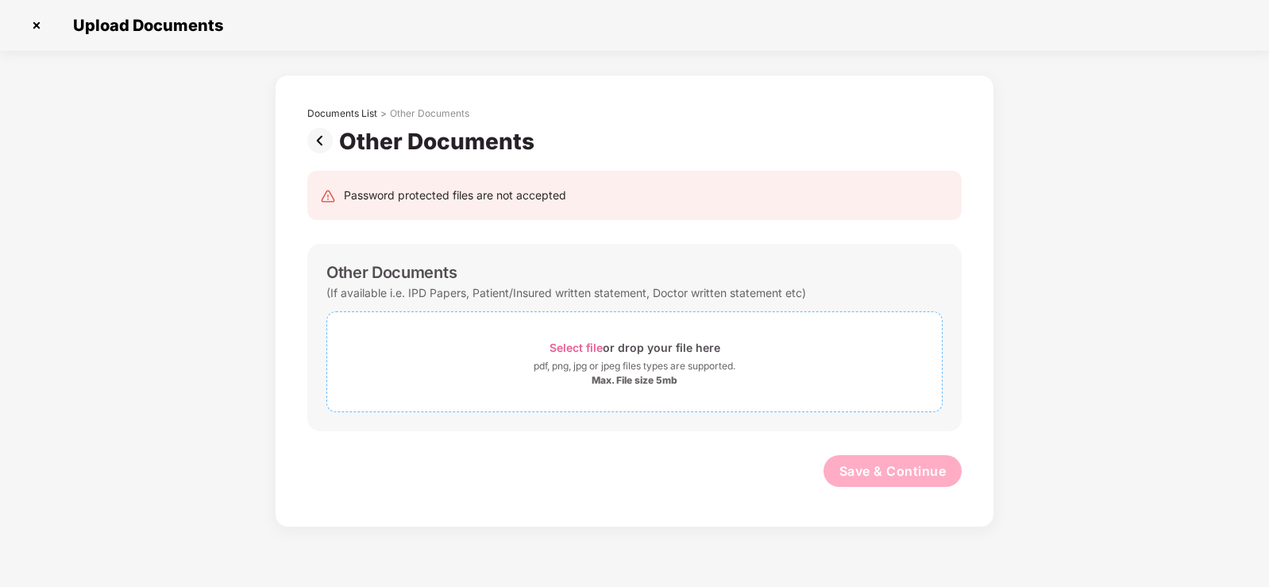
click at [573, 348] on span "Select file" at bounding box center [576, 348] width 53 height 14
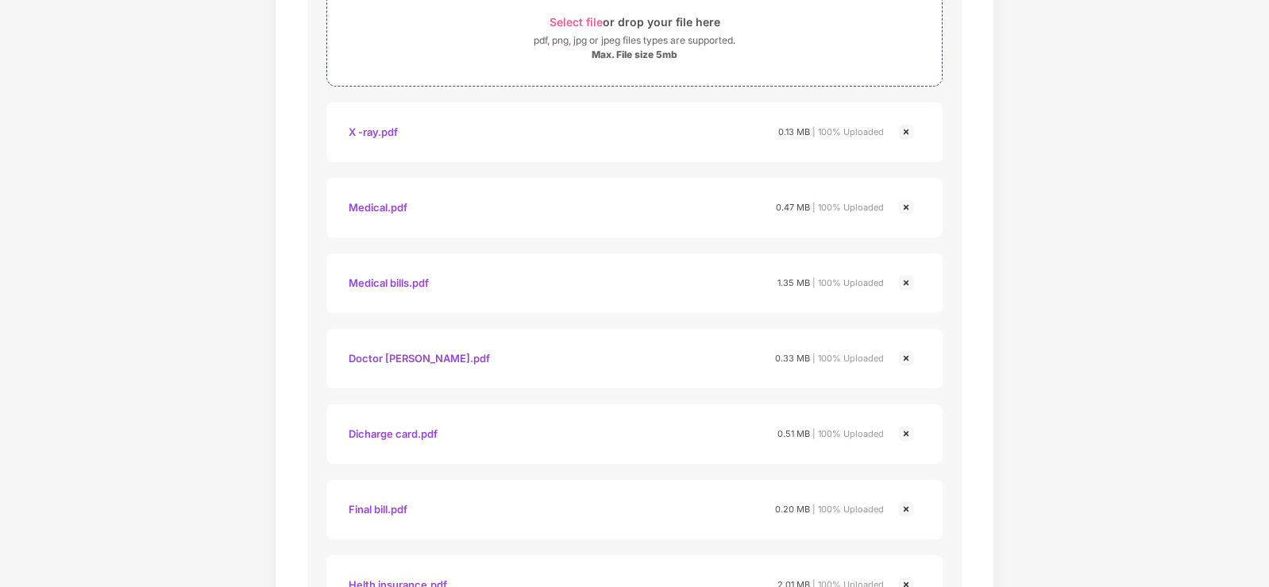
scroll to position [469, 0]
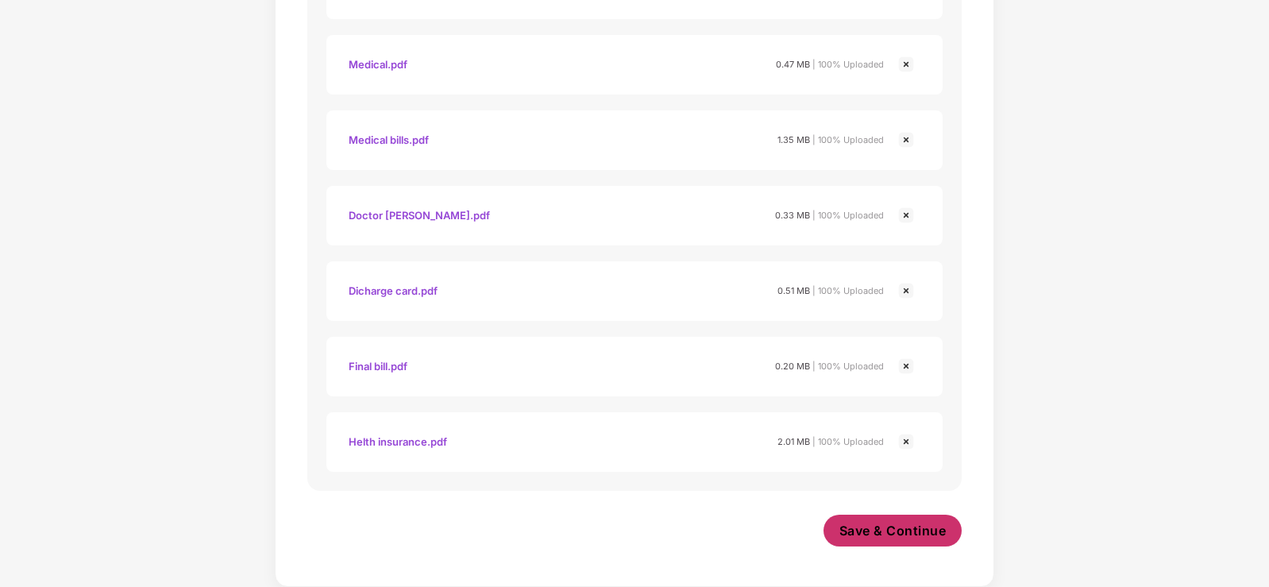
click at [893, 527] on span "Save & Continue" at bounding box center [892, 530] width 107 height 17
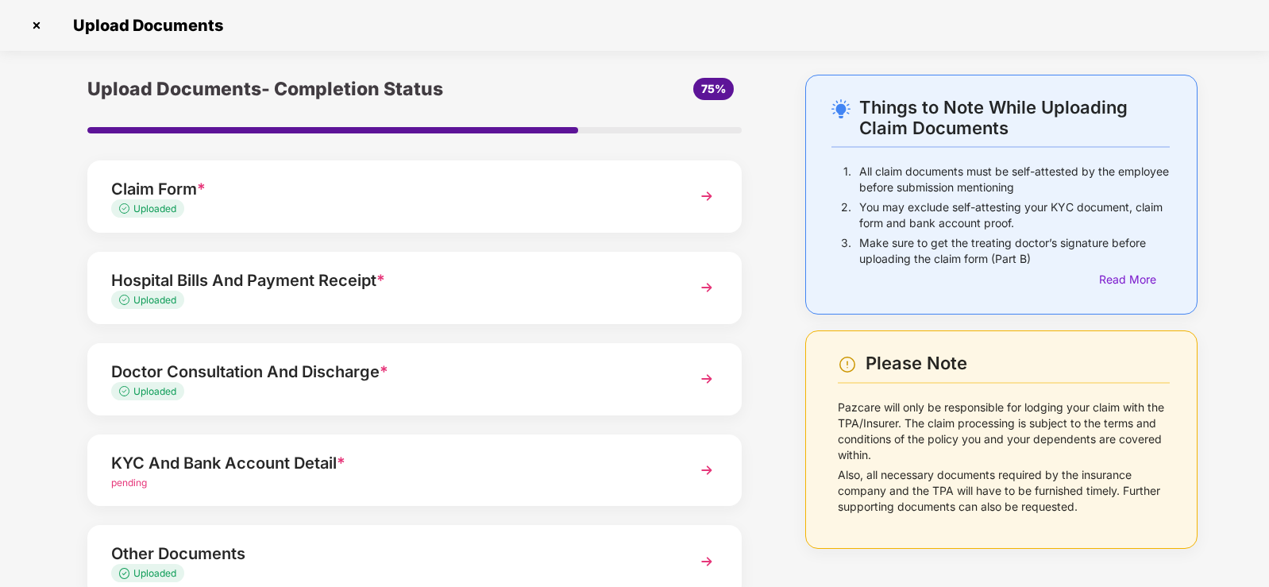
scroll to position [109, 0]
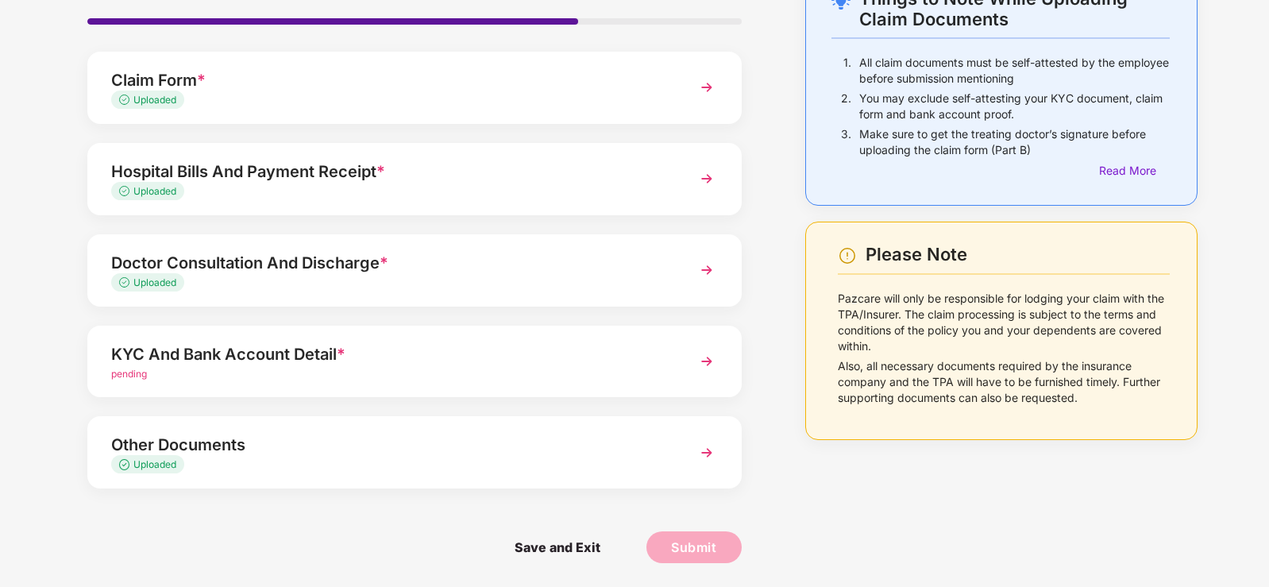
click at [709, 356] on img at bounding box center [707, 361] width 29 height 29
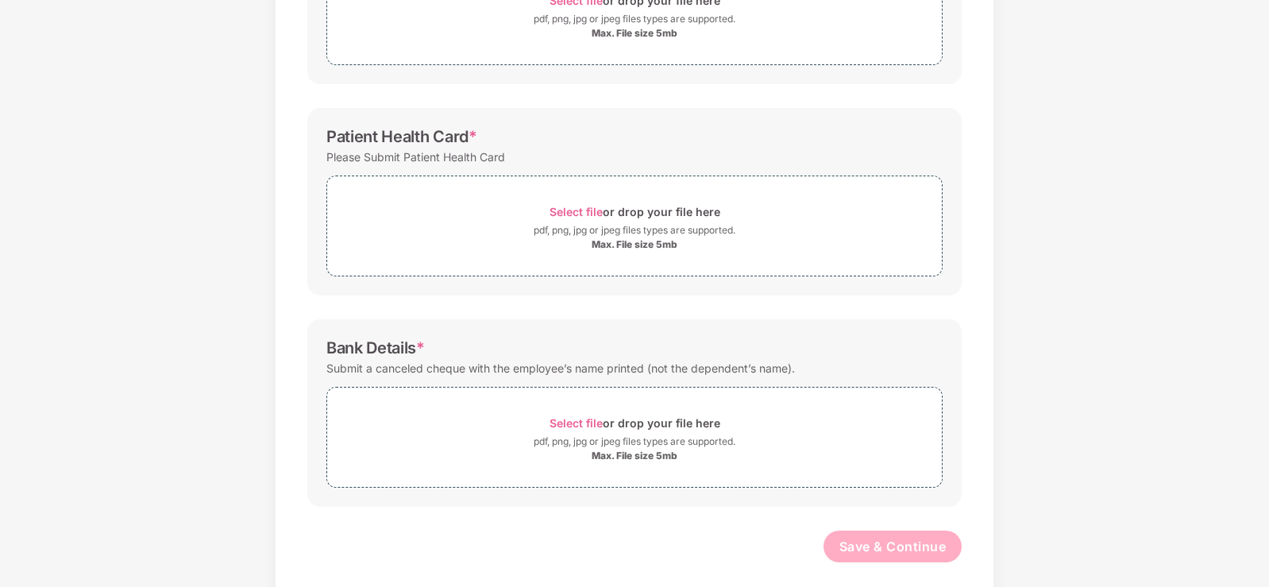
scroll to position [363, 0]
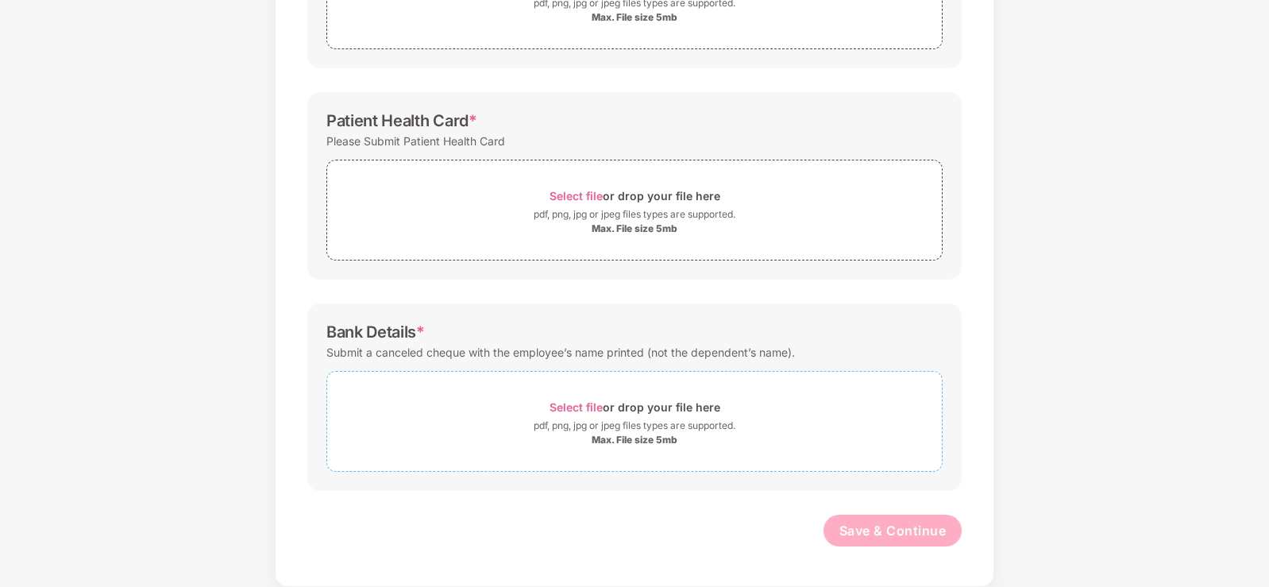
click at [587, 405] on span "Select file" at bounding box center [576, 407] width 53 height 14
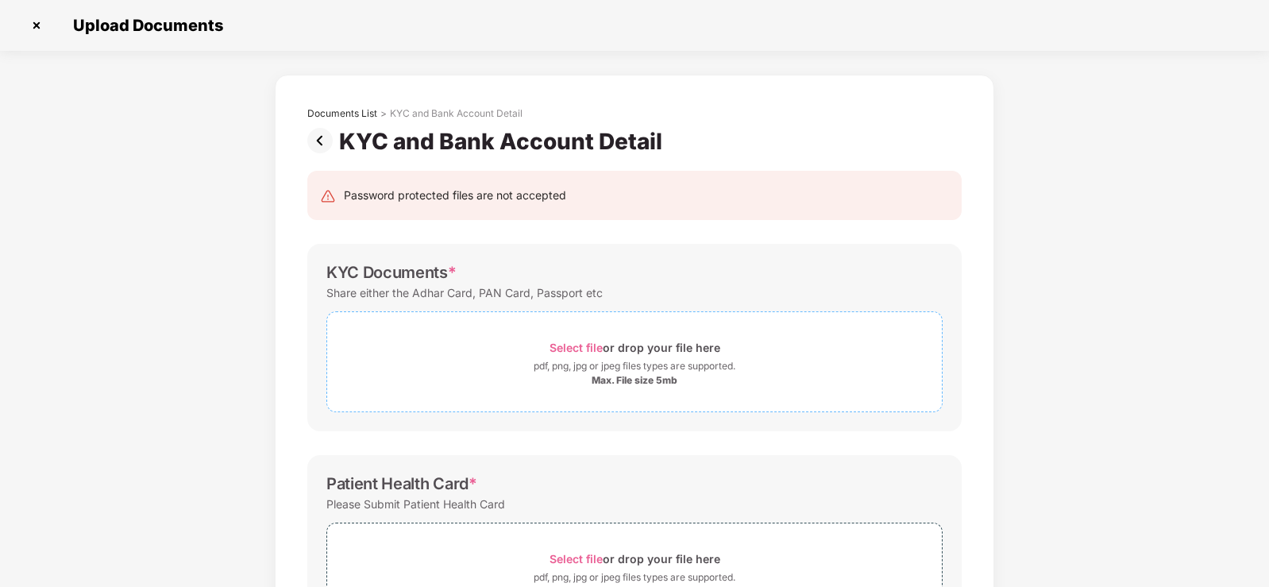
scroll to position [0, 0]
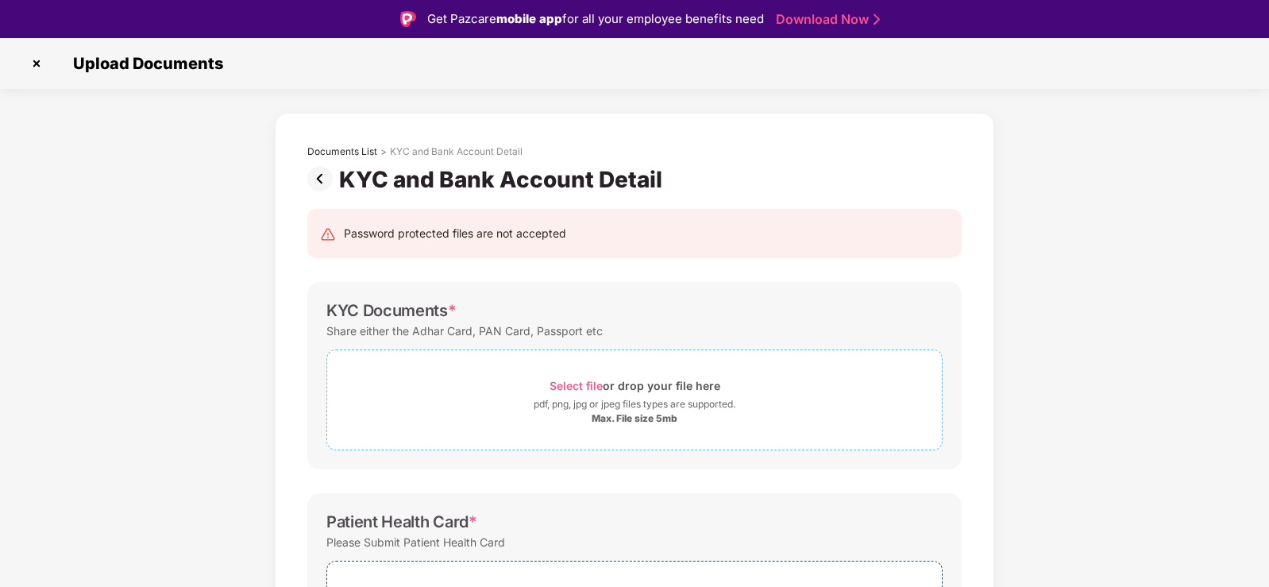
click at [557, 382] on span "Select file" at bounding box center [576, 386] width 53 height 14
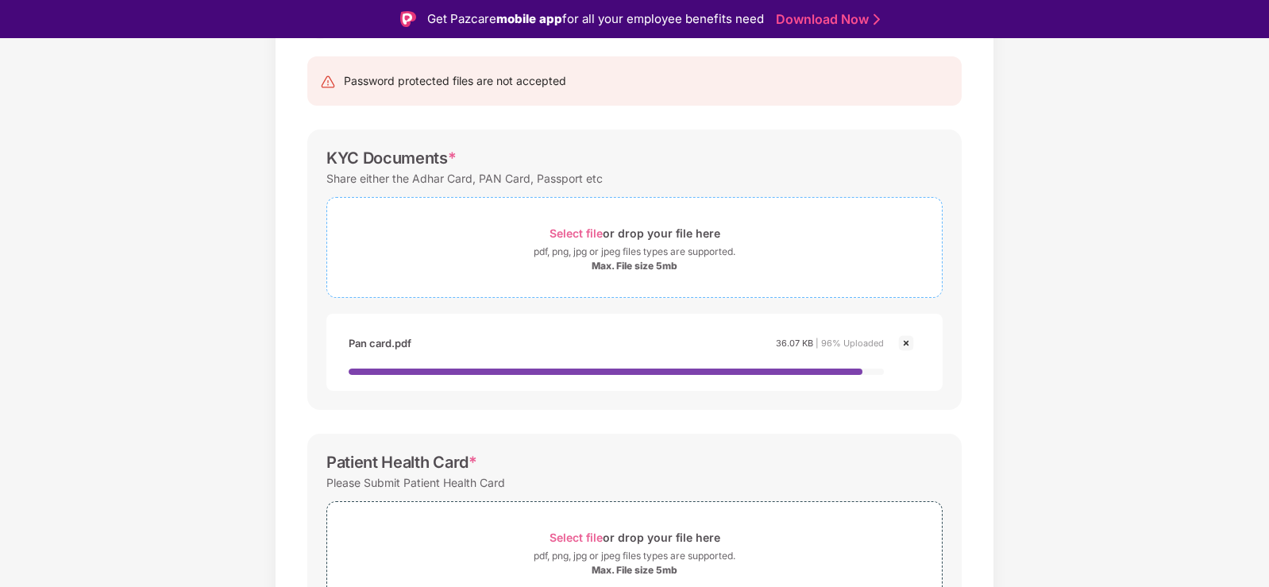
scroll to position [159, 0]
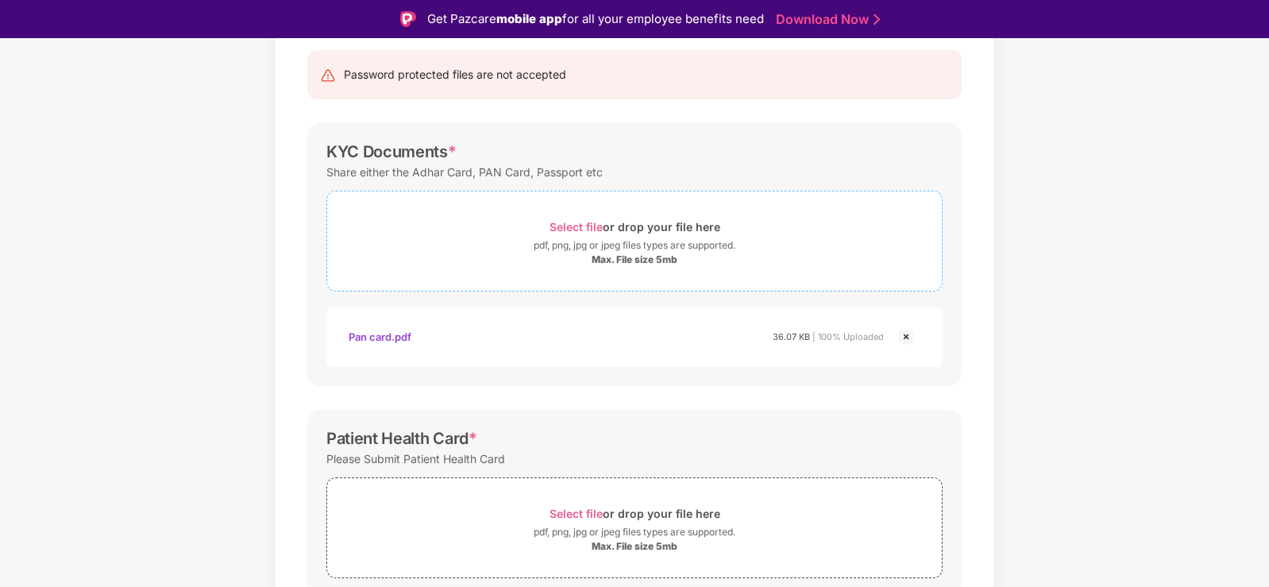
click at [569, 222] on span "Select file" at bounding box center [576, 227] width 53 height 14
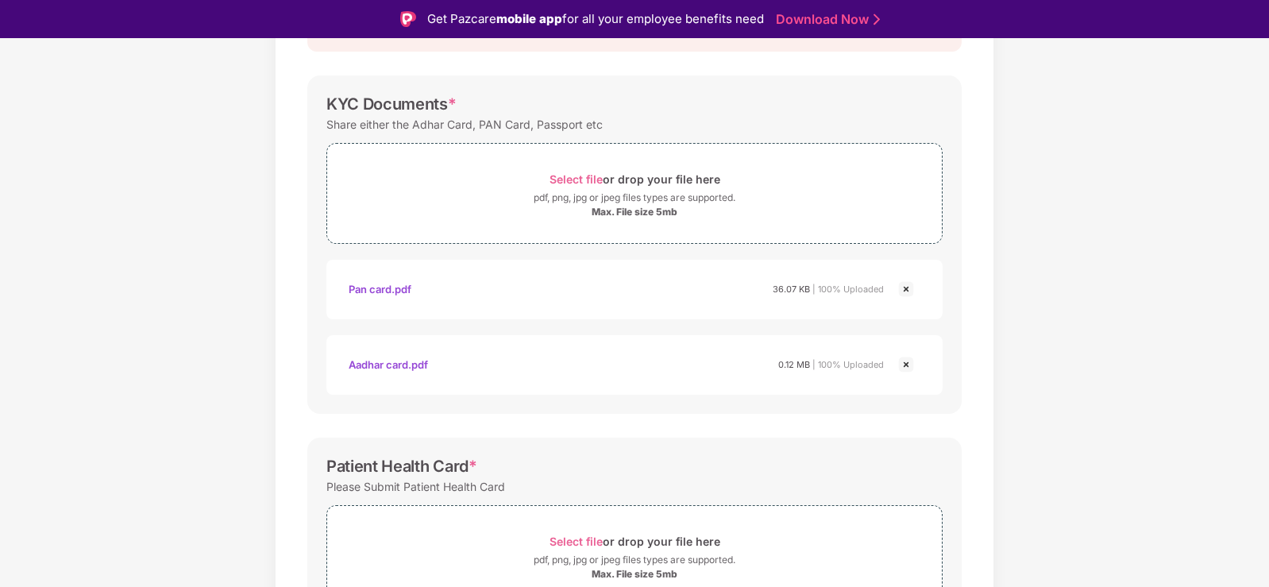
scroll to position [238, 0]
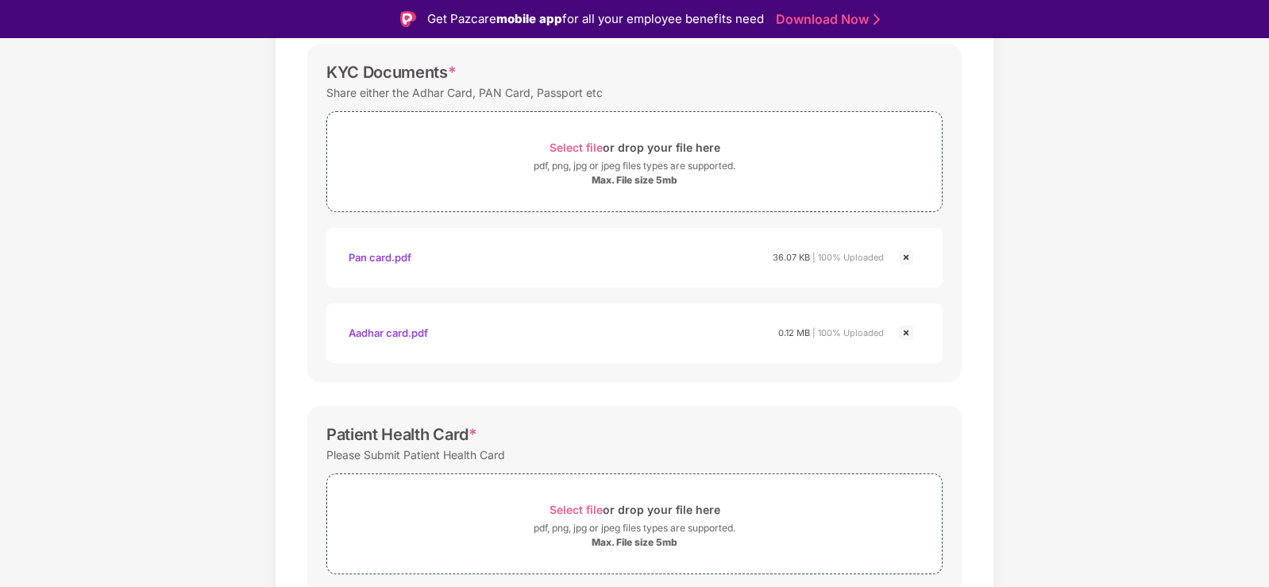
click at [497, 255] on div "Pan card.pdf 36.07 KB | 100% Uploaded" at bounding box center [617, 257] width 536 height 27
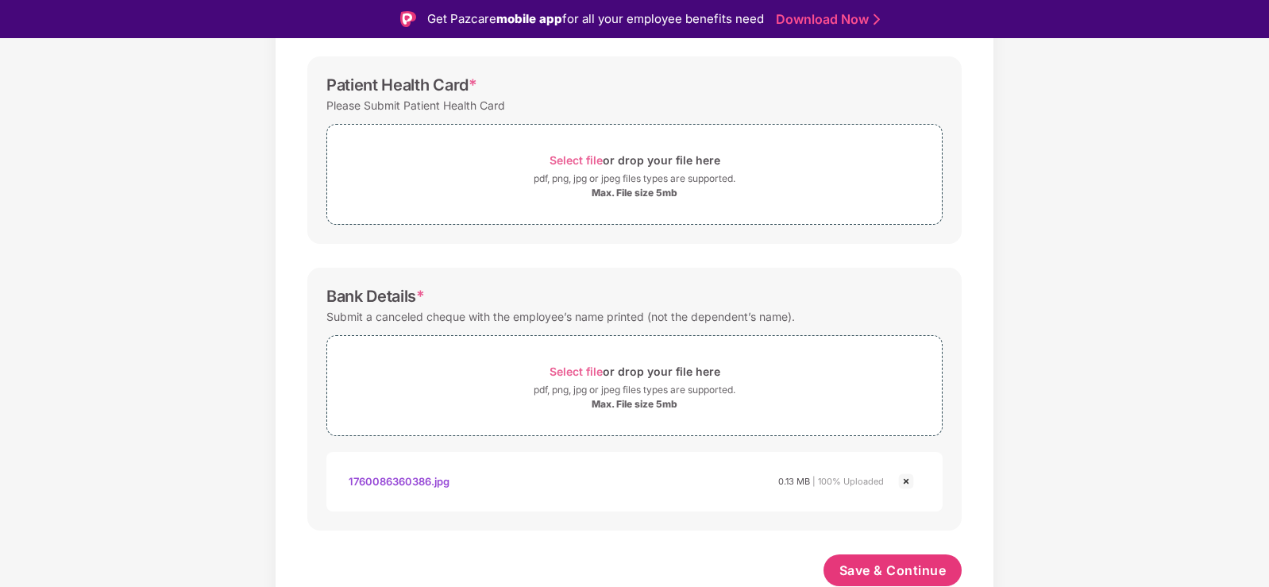
scroll to position [589, 0]
click at [581, 160] on span "Select file" at bounding box center [576, 159] width 53 height 14
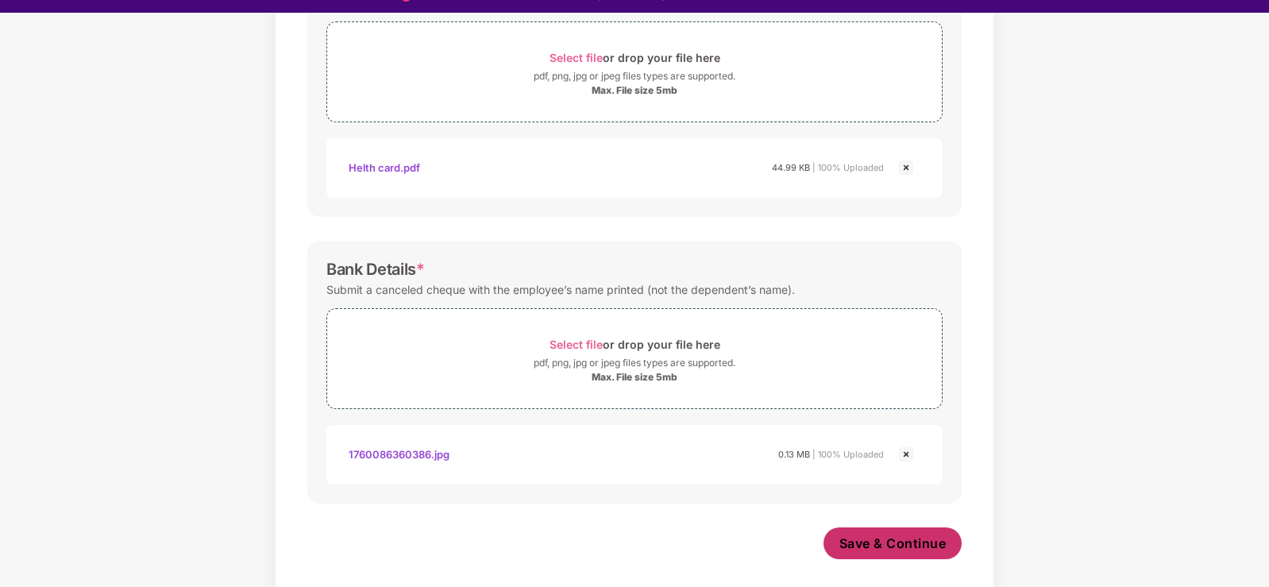
scroll to position [38, 0]
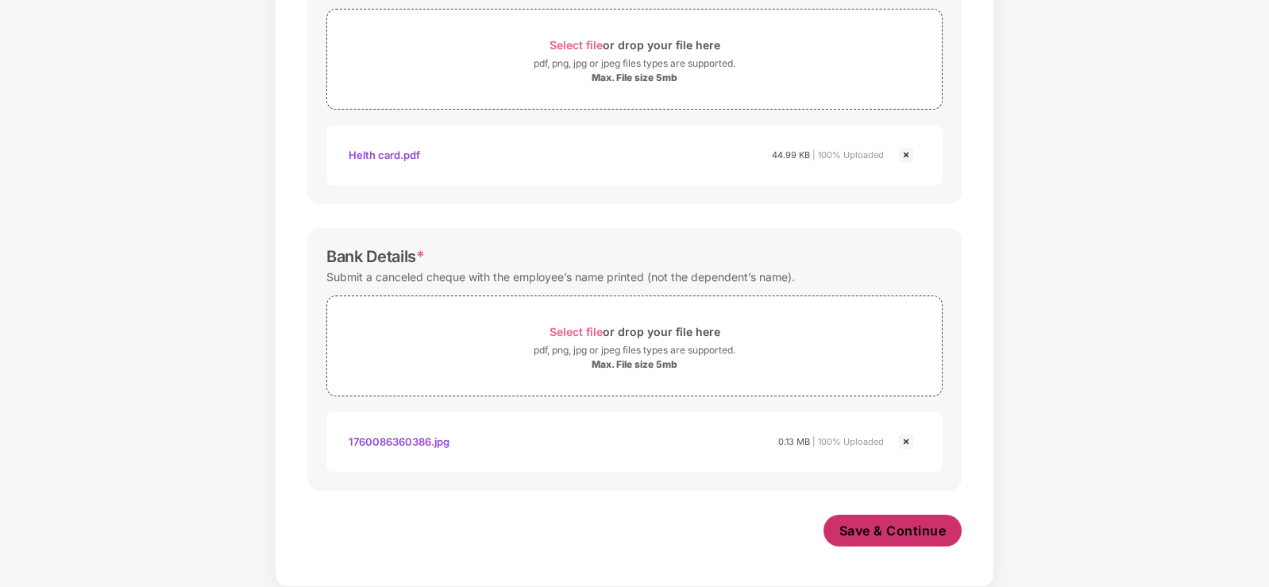
click at [881, 534] on span "Save & Continue" at bounding box center [892, 530] width 107 height 17
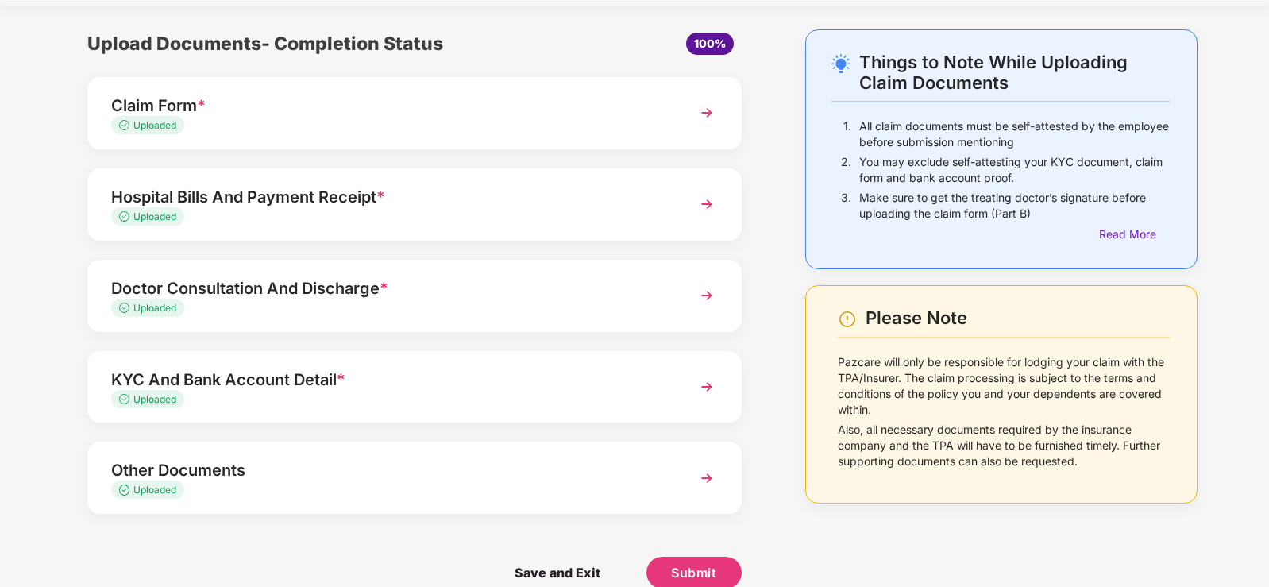
scroll to position [71, 0]
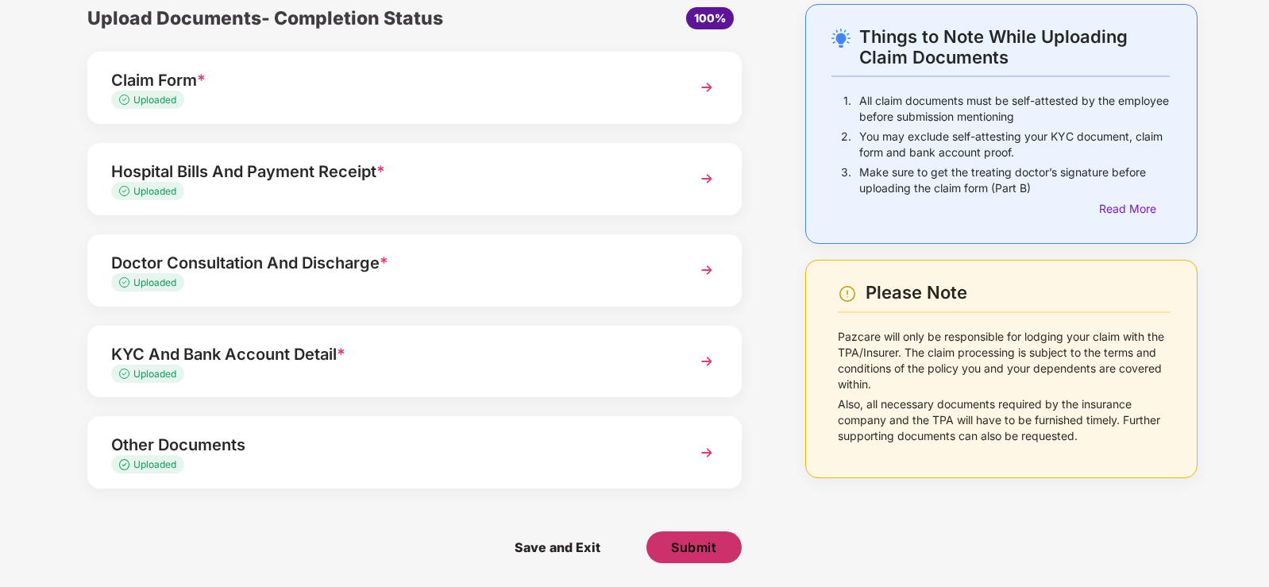
click at [690, 540] on span "Submit" at bounding box center [693, 546] width 45 height 17
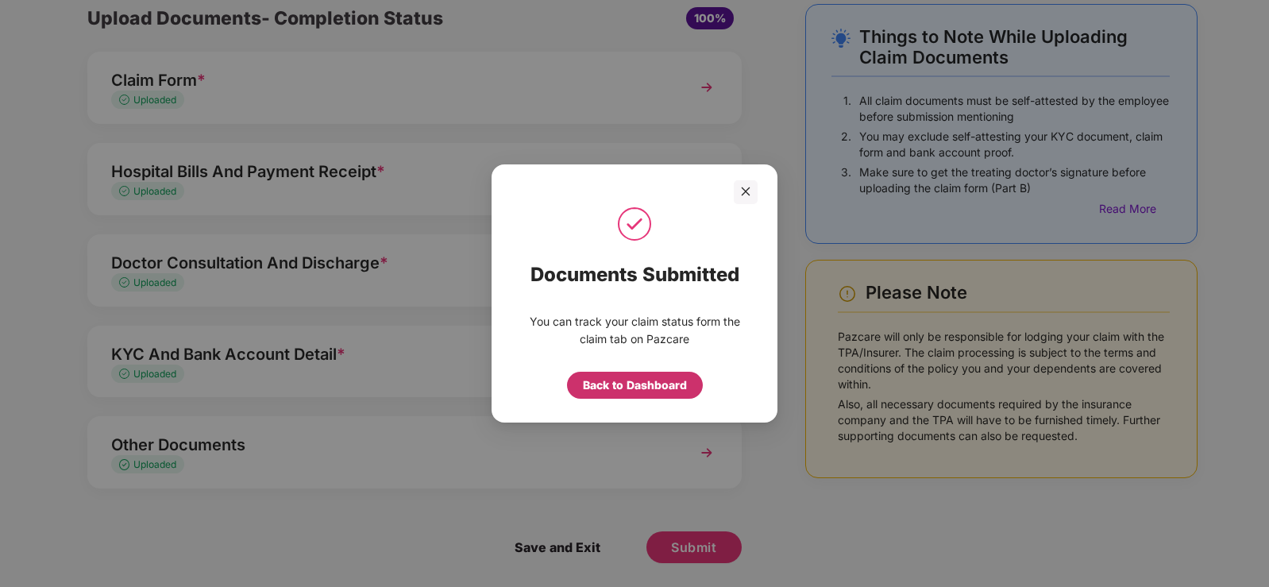
click at [659, 382] on div "Back to Dashboard" at bounding box center [635, 384] width 104 height 17
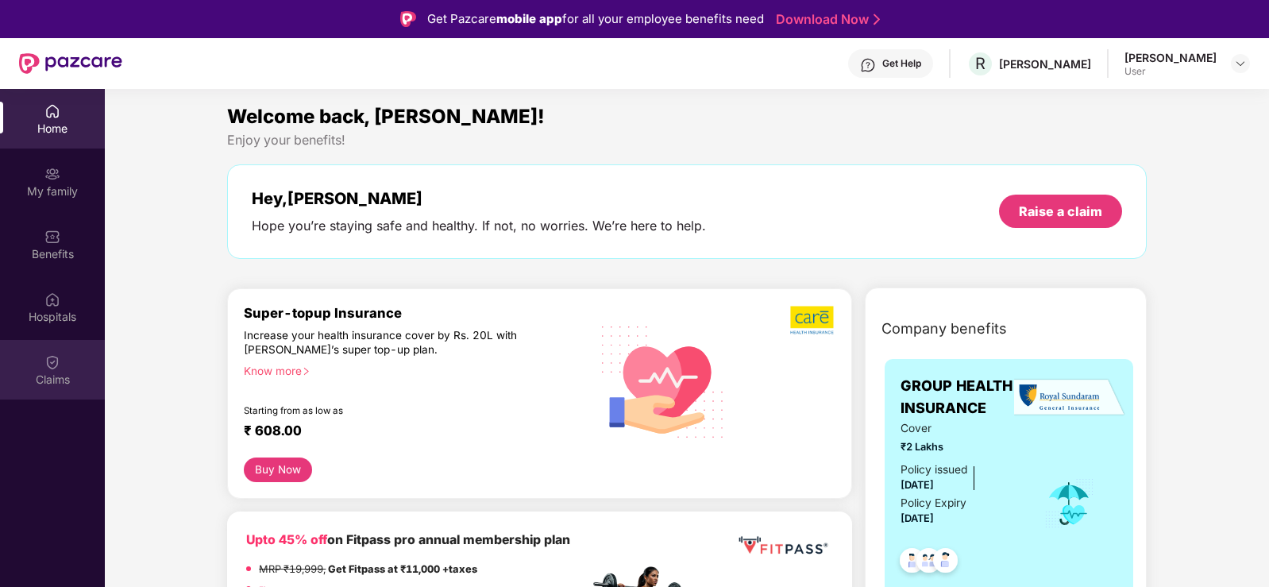
click at [43, 374] on div "Claims" at bounding box center [52, 380] width 105 height 16
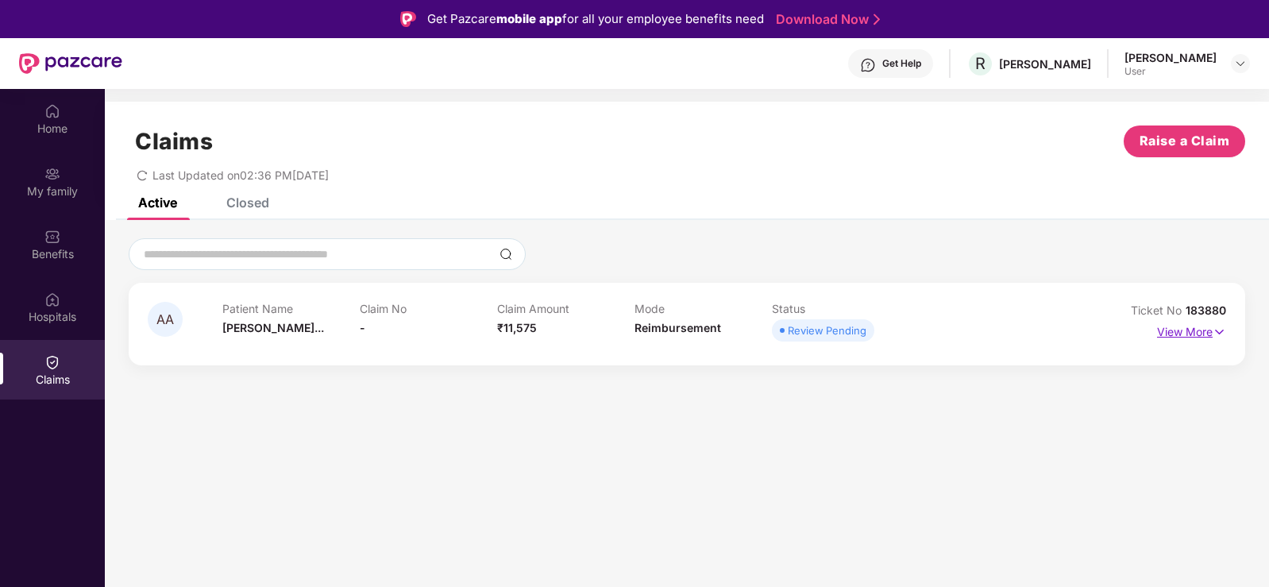
click at [1209, 329] on p "View More" at bounding box center [1191, 329] width 69 height 21
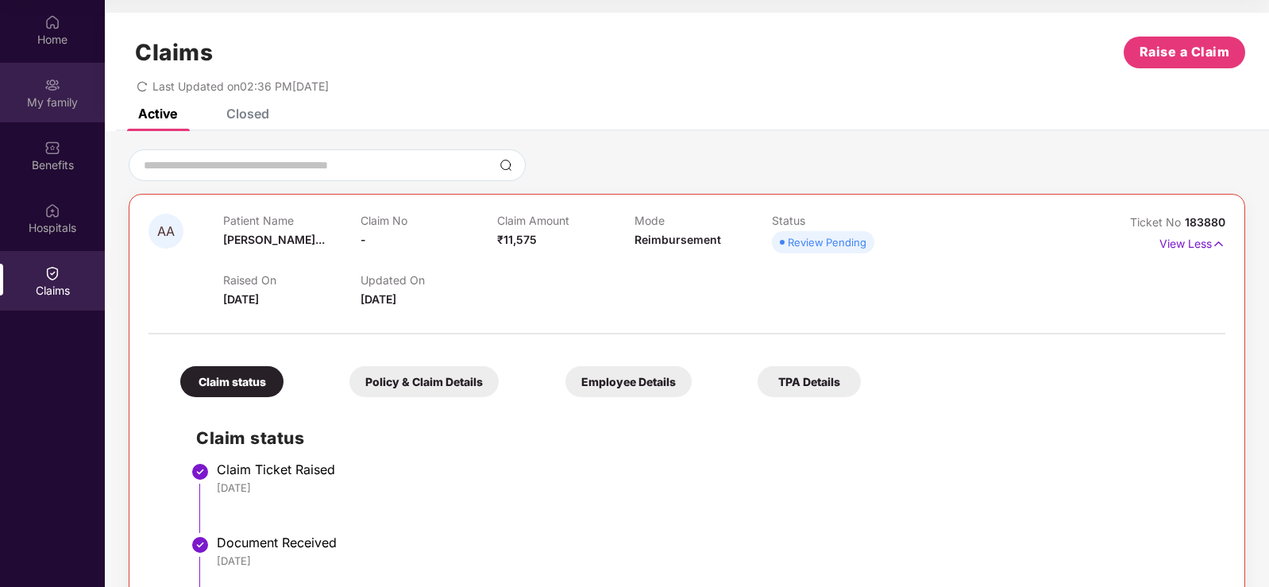
click at [35, 89] on div "My family" at bounding box center [52, 93] width 105 height 60
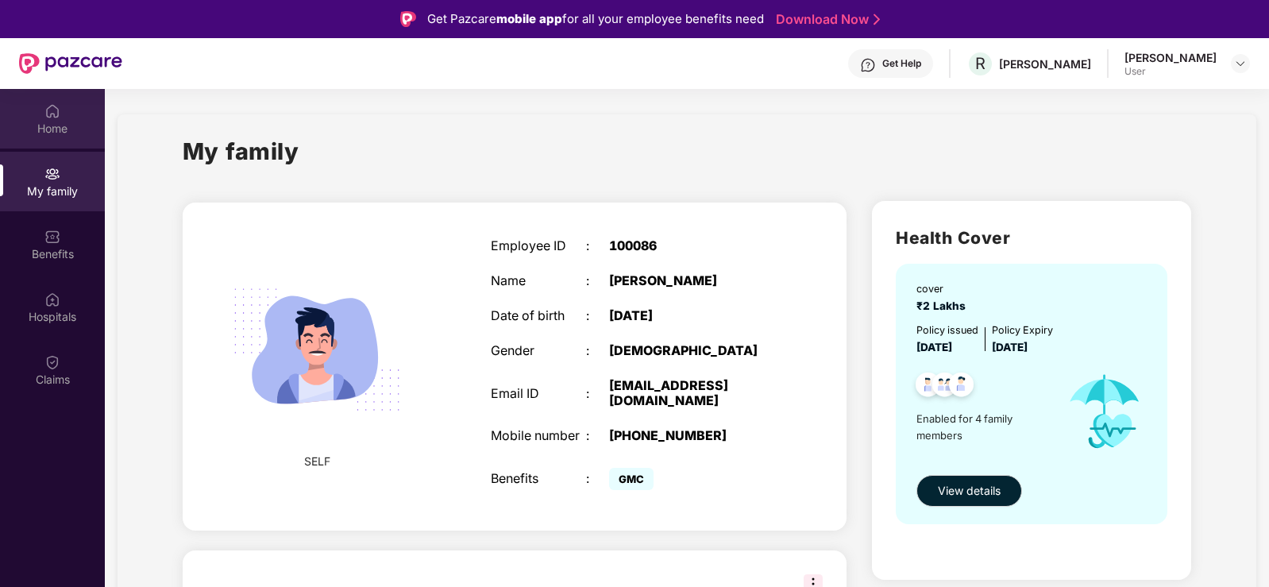
click at [41, 125] on div "Home" at bounding box center [52, 129] width 105 height 16
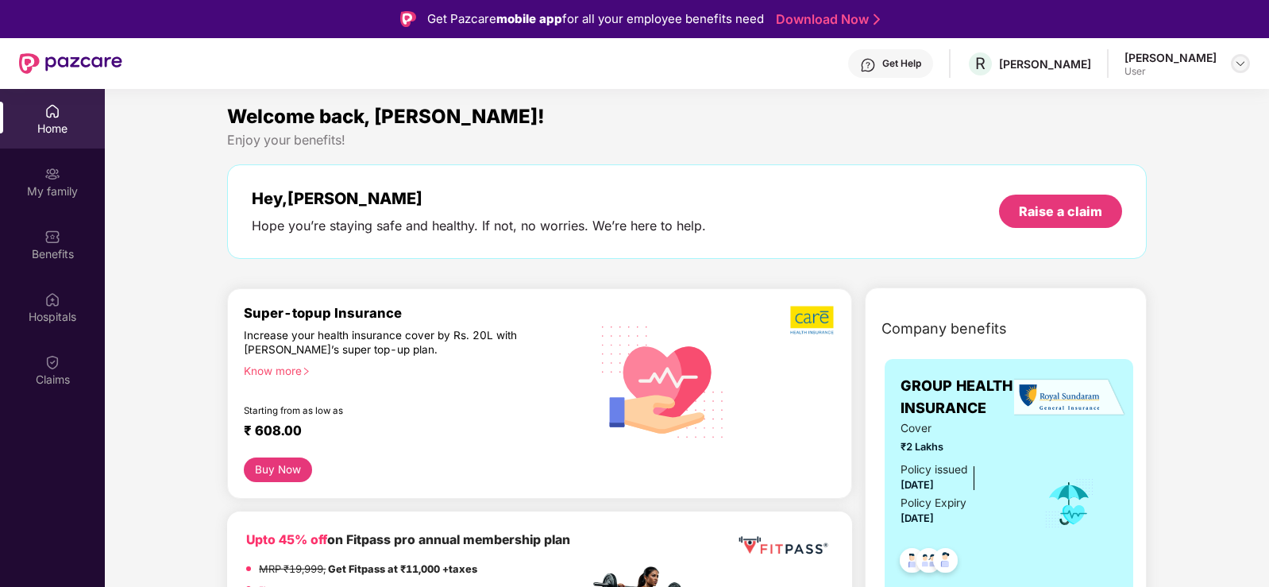
click at [1238, 58] on img at bounding box center [1240, 63] width 13 height 13
click at [1145, 100] on div "Logout" at bounding box center [1166, 101] width 206 height 31
